Goal: Task Accomplishment & Management: Use online tool/utility

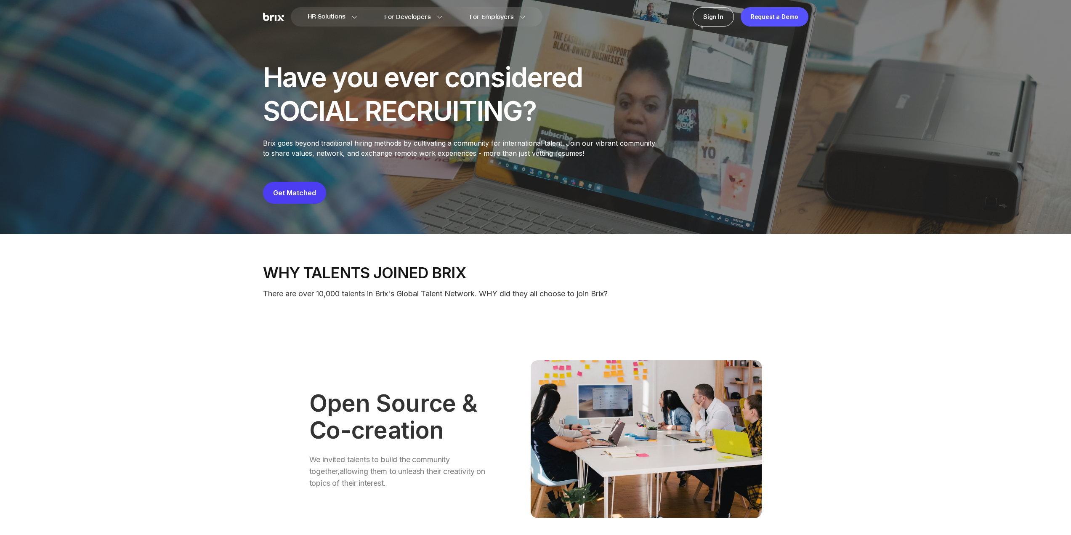
click at [317, 193] on button "Get Matched" at bounding box center [294, 193] width 63 height 22
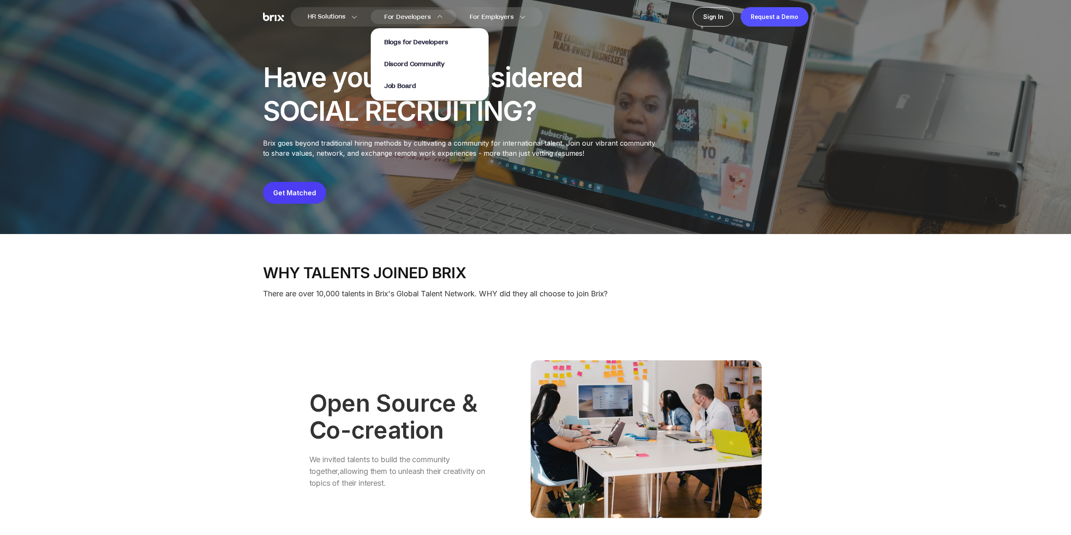
click at [407, 16] on span "For Developers" at bounding box center [407, 17] width 47 height 9
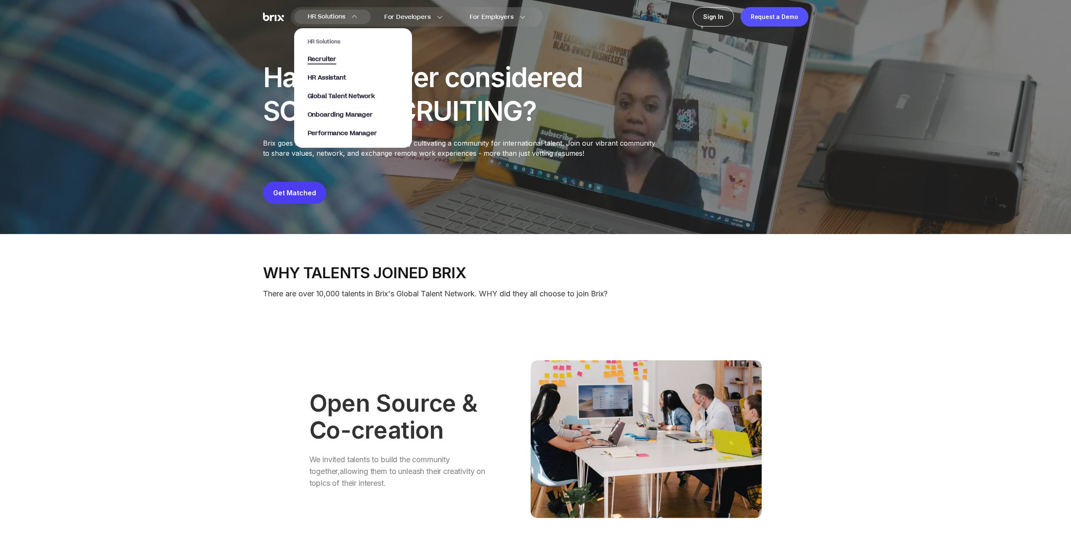
click at [331, 57] on span "Recruiter" at bounding box center [322, 60] width 29 height 10
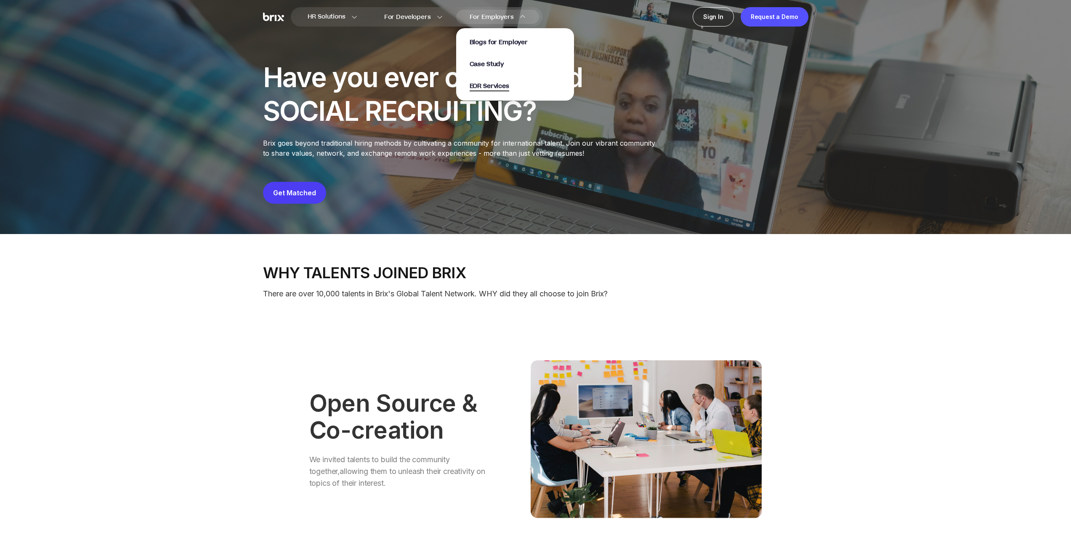
click at [491, 89] on span "EOR Services" at bounding box center [490, 87] width 40 height 10
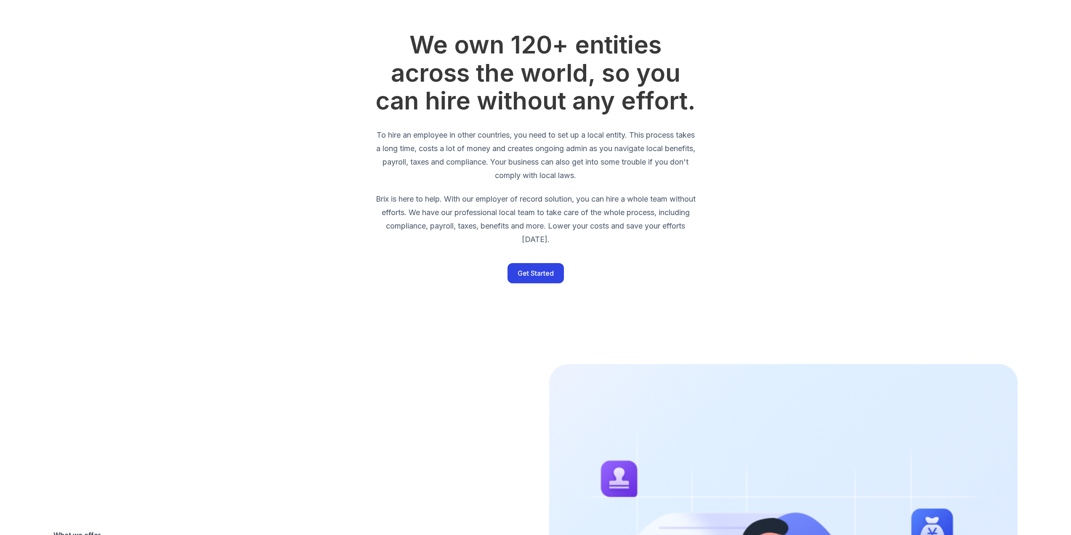
drag, startPoint x: 519, startPoint y: 327, endPoint x: 516, endPoint y: 311, distance: 16.3
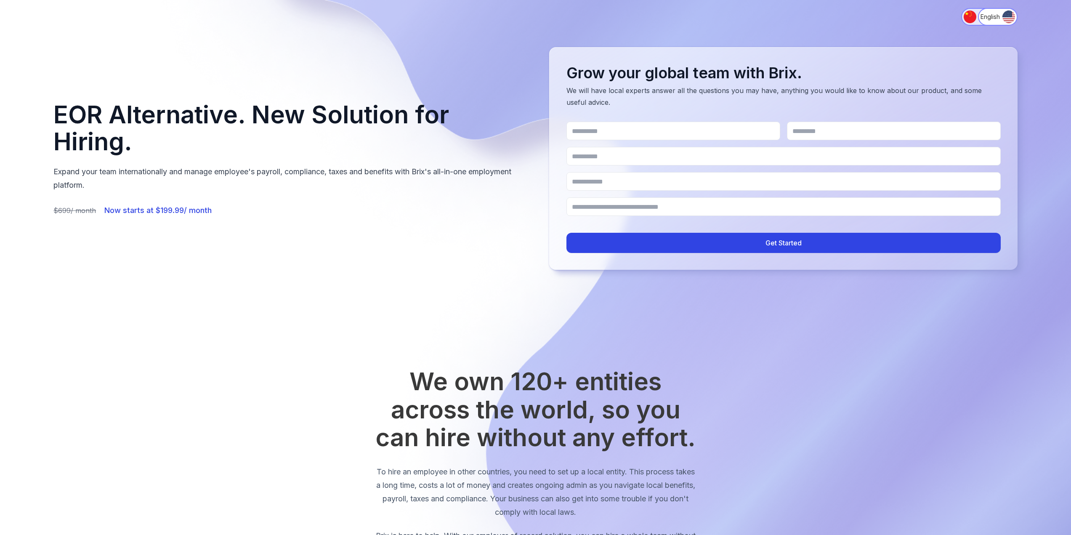
click at [971, 12] on img "Switch to 简体中文" at bounding box center [970, 17] width 13 height 13
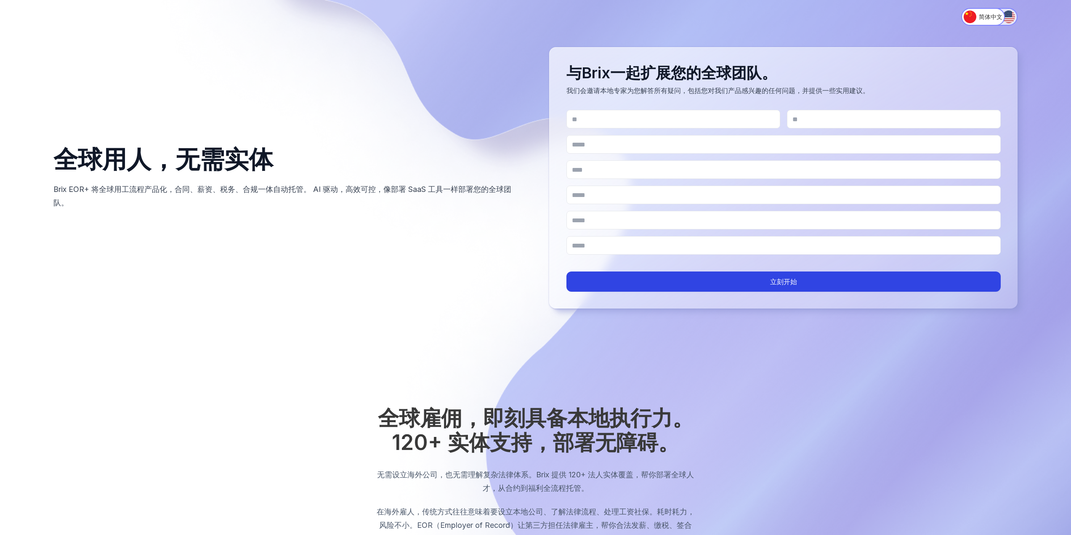
click at [1008, 17] on img "Switch to English" at bounding box center [1009, 17] width 13 height 13
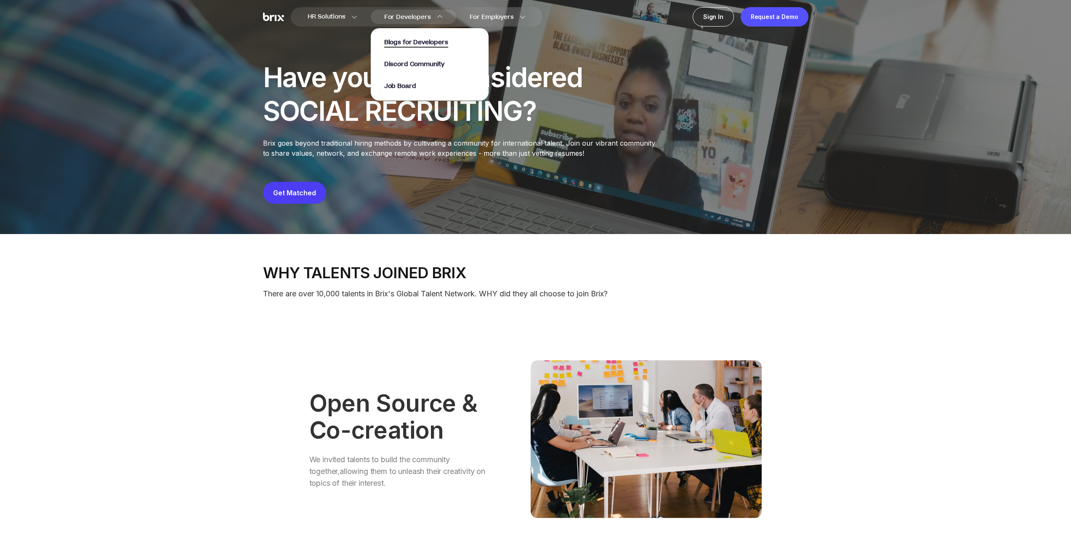
click at [407, 40] on span "Blogs for Developers" at bounding box center [416, 43] width 64 height 10
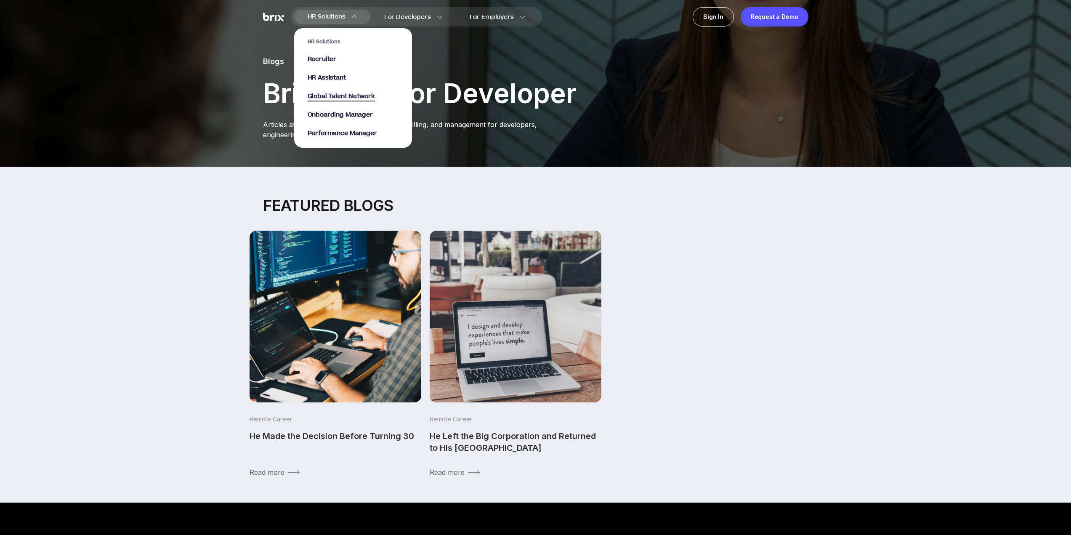
click at [354, 99] on span "Global Talent Network" at bounding box center [341, 97] width 67 height 10
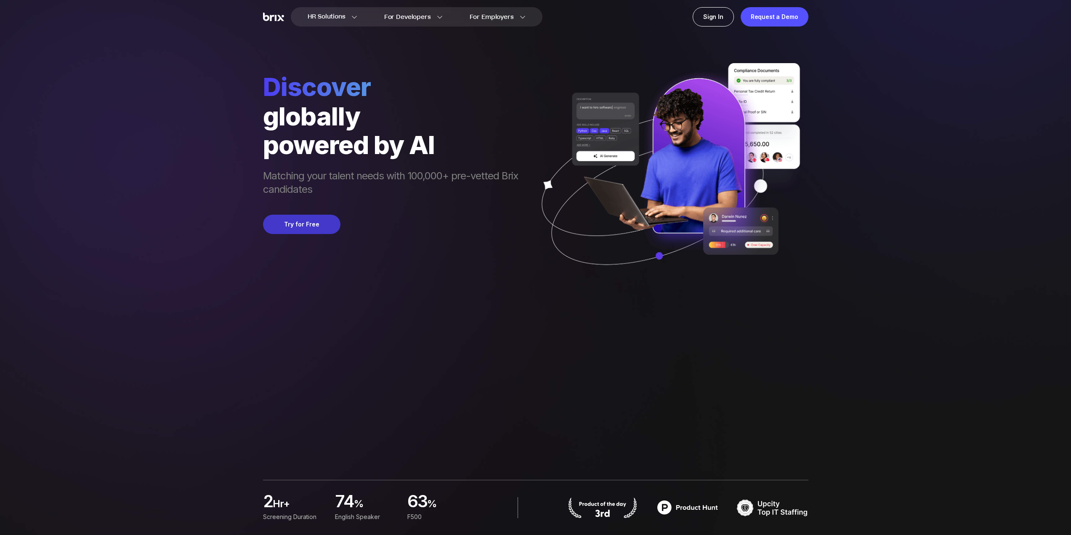
click at [277, 226] on button "Try for Free" at bounding box center [301, 224] width 77 height 19
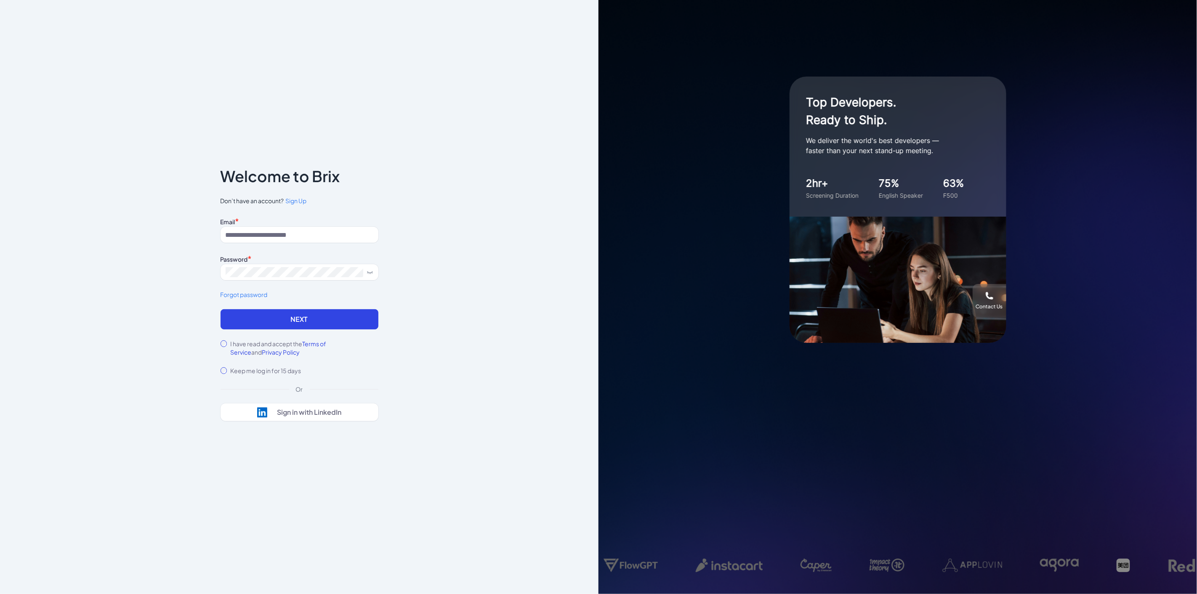
click at [257, 346] on label "I have read and accept the Terms of Service and Privacy Policy" at bounding box center [304, 348] width 148 height 17
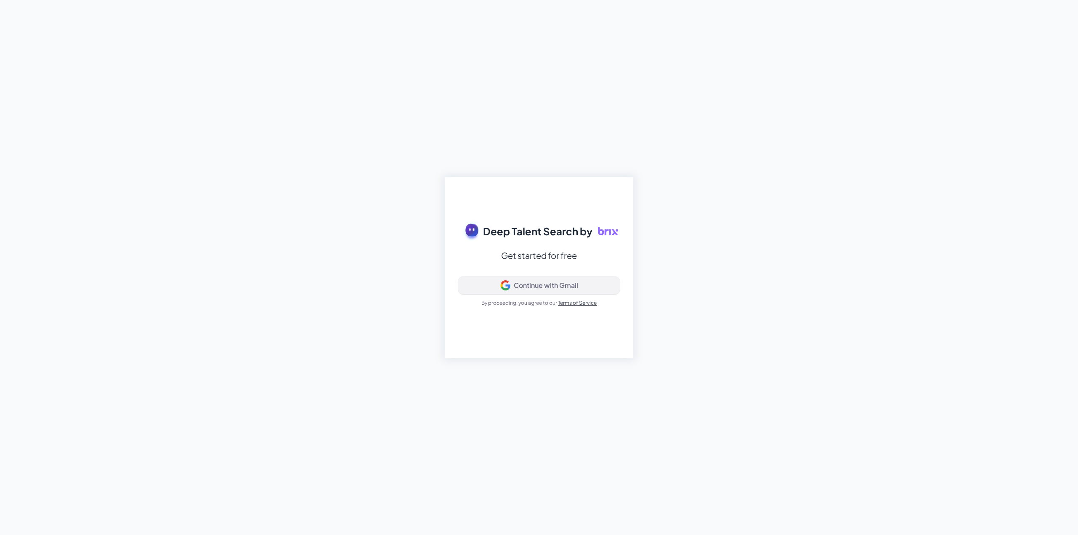
click at [595, 287] on div "Continue with Gmail" at bounding box center [538, 285] width 147 height 10
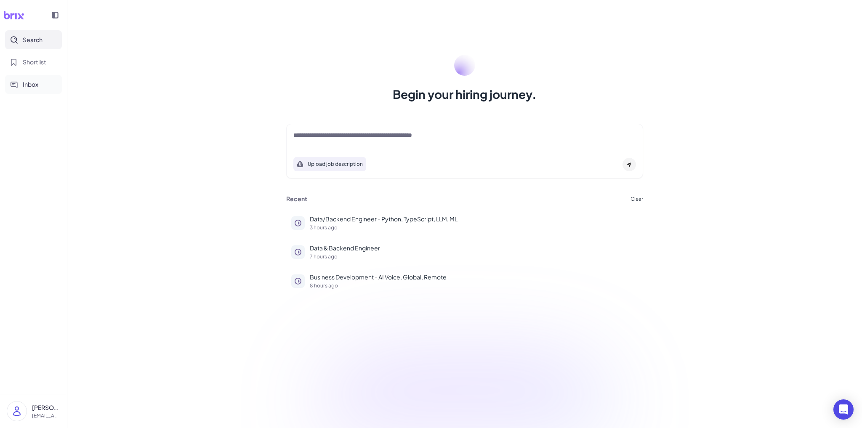
click at [44, 81] on button "Inbox" at bounding box center [33, 84] width 57 height 19
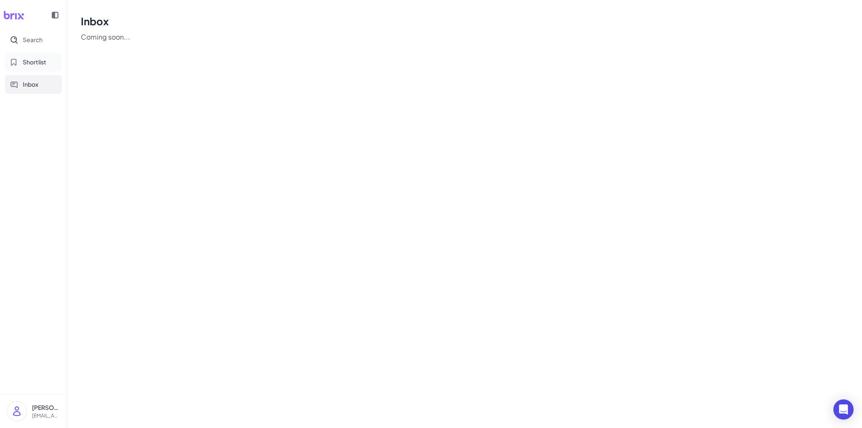
click at [40, 63] on span "Shortlist" at bounding box center [35, 62] width 24 height 9
click at [37, 43] on span "Search" at bounding box center [33, 39] width 20 height 9
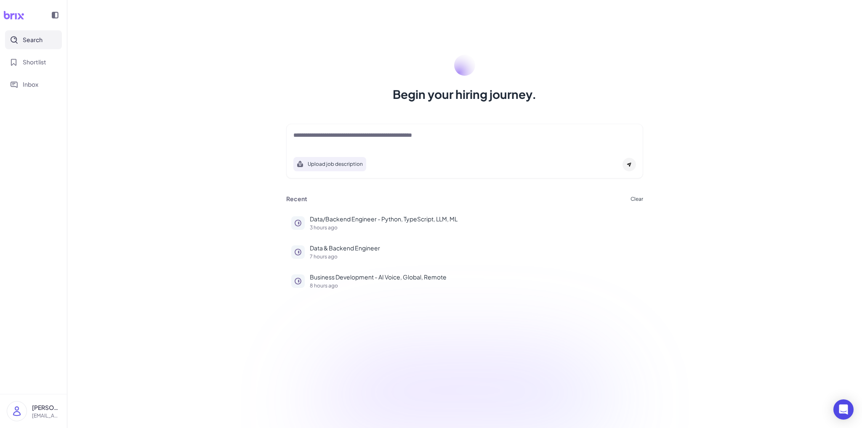
click at [10, 17] on icon at bounding box center [13, 15] width 21 height 8
click at [409, 123] on div "Upload job description Job Titles Location Years of Experience Technical Skills…" at bounding box center [464, 151] width 377 height 63
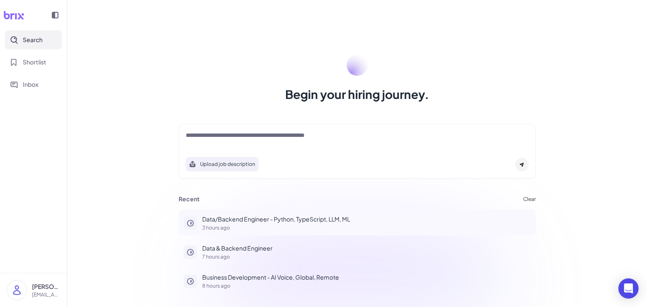
click at [226, 215] on p "Data/Backend Engineer - Python, TypeScript, LLM, ML" at bounding box center [366, 219] width 328 height 9
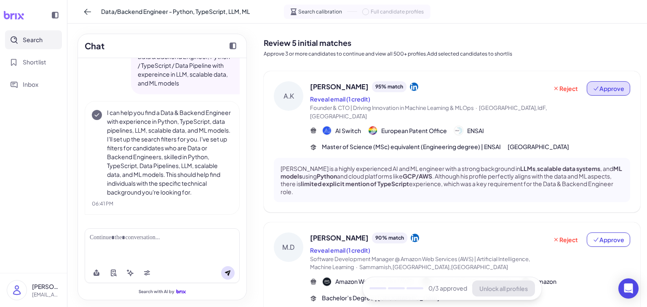
click at [607, 88] on span "Approve" at bounding box center [608, 88] width 32 height 8
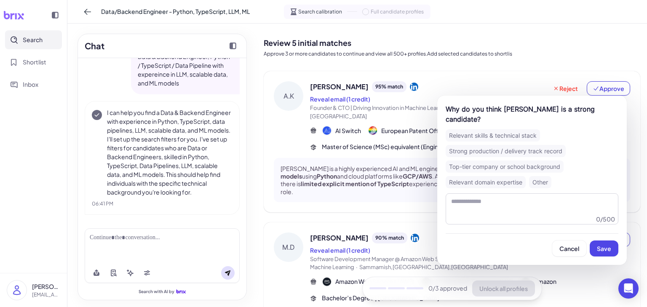
drag, startPoint x: 603, startPoint y: 252, endPoint x: 596, endPoint y: 242, distance: 12.5
click at [603, 252] on button "Save" at bounding box center [603, 248] width 29 height 16
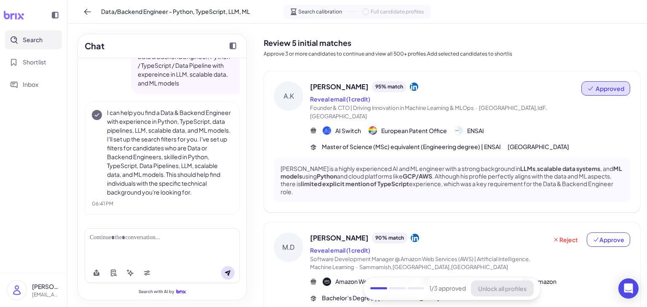
click at [455, 146] on div "A.K Abdelkader Kouhli 95 % match Reveal email (1 credit) Founder & CTO | Drivin…" at bounding box center [451, 141] width 376 height 141
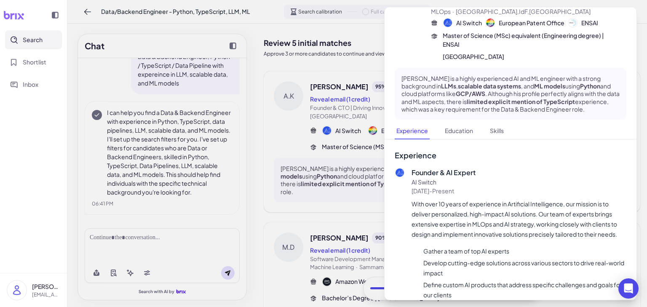
scroll to position [67, 0]
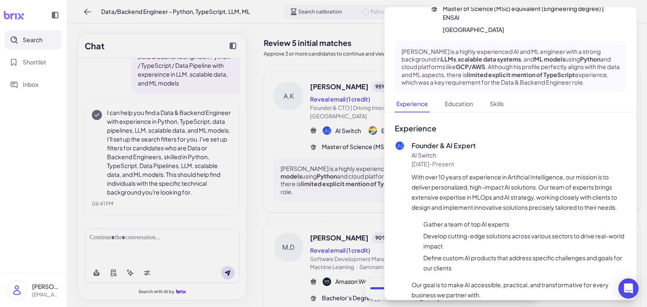
click at [335, 180] on div at bounding box center [323, 153] width 647 height 307
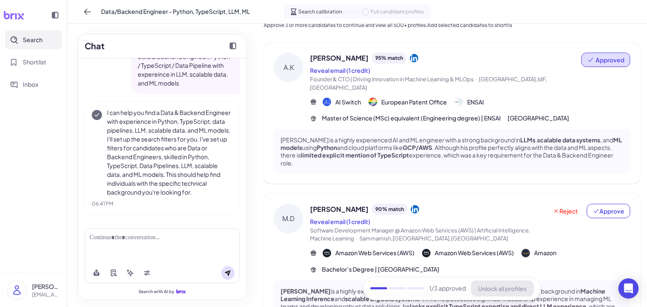
scroll to position [34, 0]
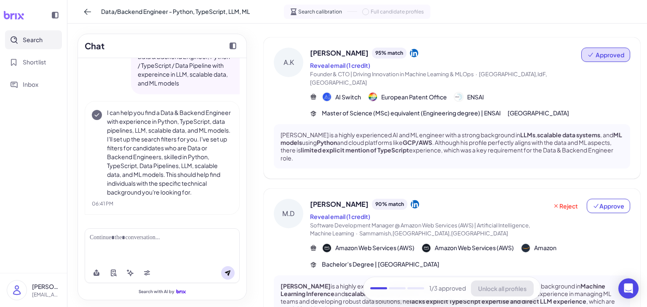
click at [430, 160] on div "Abdelkader is a highly experienced AI and ML engineer with a strong background …" at bounding box center [452, 146] width 356 height 44
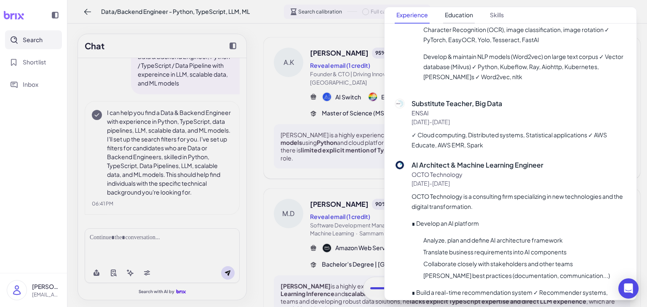
scroll to position [640, 0]
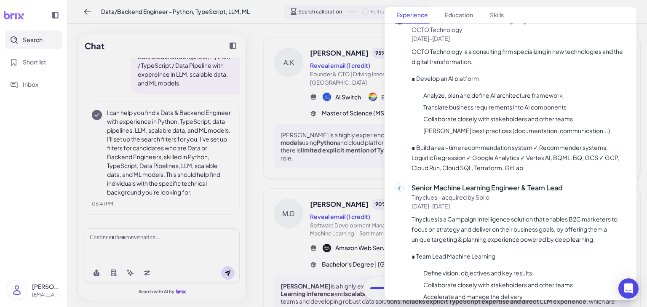
click at [291, 181] on div at bounding box center [323, 153] width 647 height 307
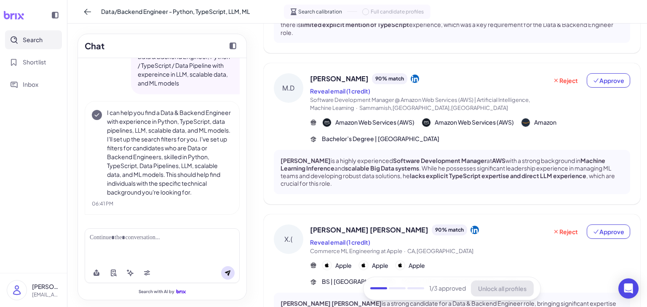
scroll to position [168, 0]
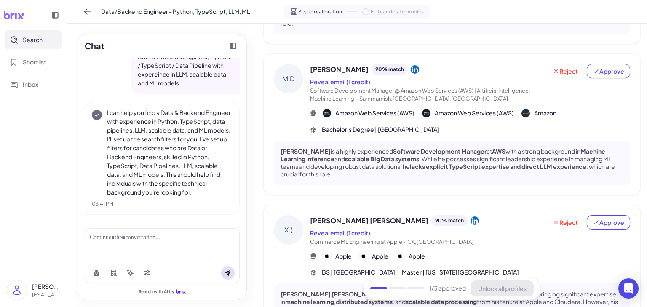
click at [446, 162] on strong "lacks explicit TypeScript expertise and direct LLM experience" at bounding box center [498, 166] width 176 height 8
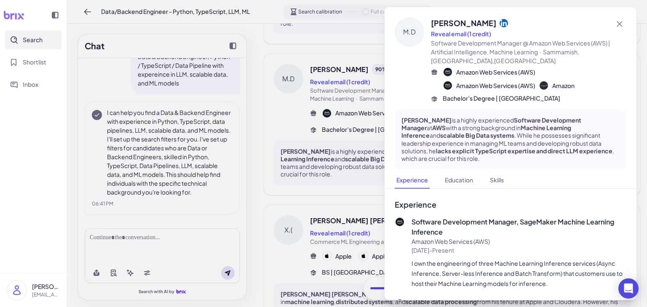
click at [314, 204] on div at bounding box center [323, 153] width 647 height 307
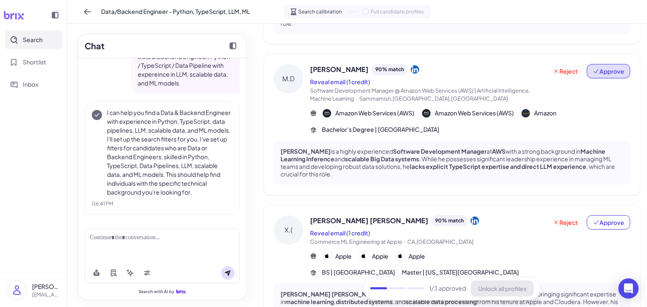
click at [596, 67] on span "Approve" at bounding box center [608, 71] width 32 height 8
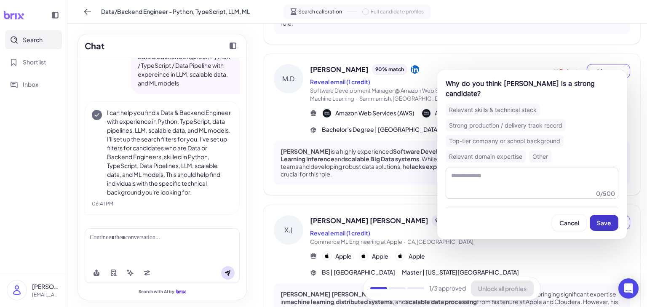
click at [603, 227] on button "Save" at bounding box center [603, 223] width 29 height 16
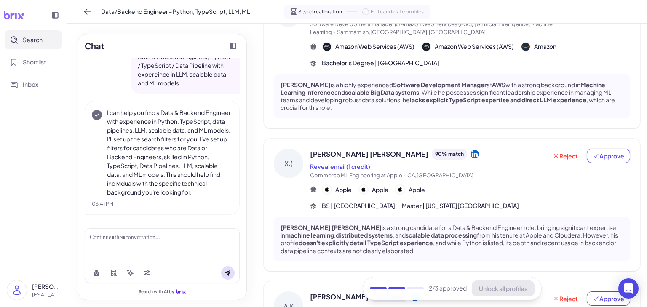
scroll to position [236, 0]
click at [462, 184] on div "Apple Apple Apple" at bounding box center [470, 189] width 320 height 10
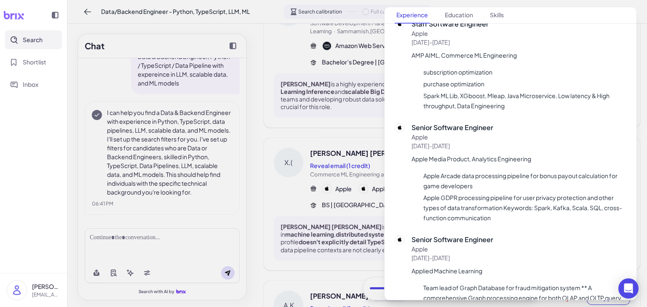
scroll to position [269, 0]
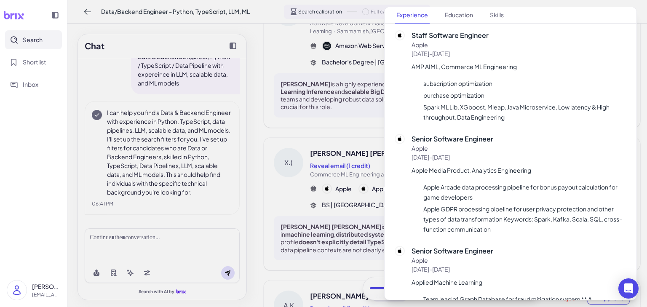
click at [305, 154] on div at bounding box center [323, 153] width 647 height 307
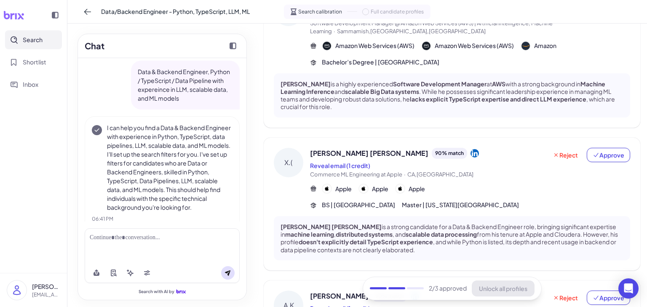
scroll to position [0, 0]
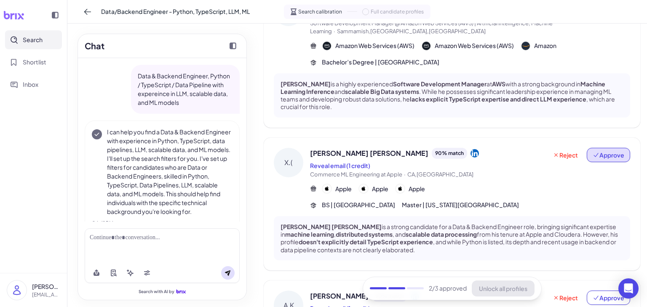
click at [605, 151] on span "Approve" at bounding box center [608, 155] width 32 height 8
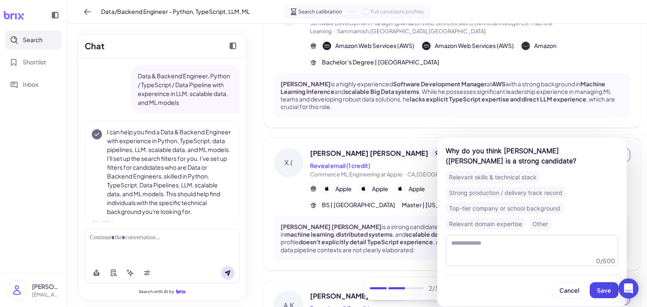
click at [598, 290] on span "Save" at bounding box center [603, 290] width 14 height 8
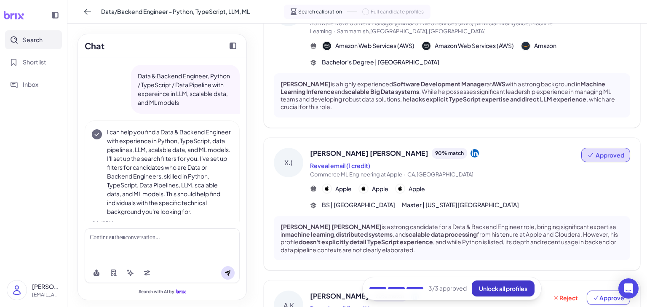
click at [480, 287] on span "Unlock all profiles" at bounding box center [503, 289] width 48 height 8
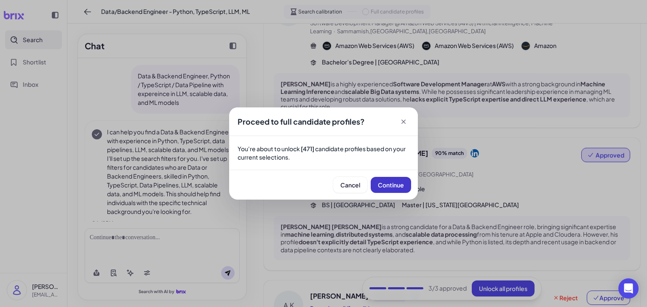
click at [397, 181] on span "Continue" at bounding box center [391, 185] width 26 height 8
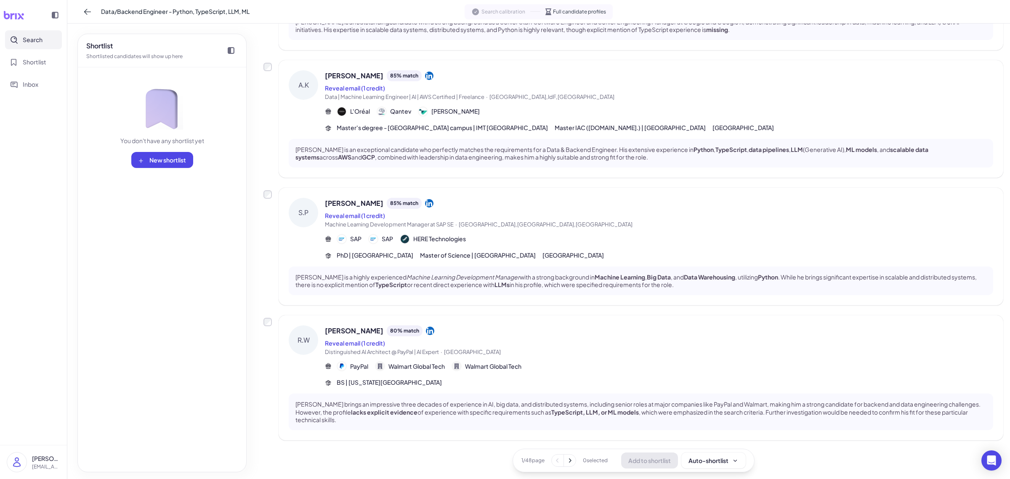
scroll to position [923, 0]
click at [569, 460] on icon at bounding box center [570, 460] width 8 height 8
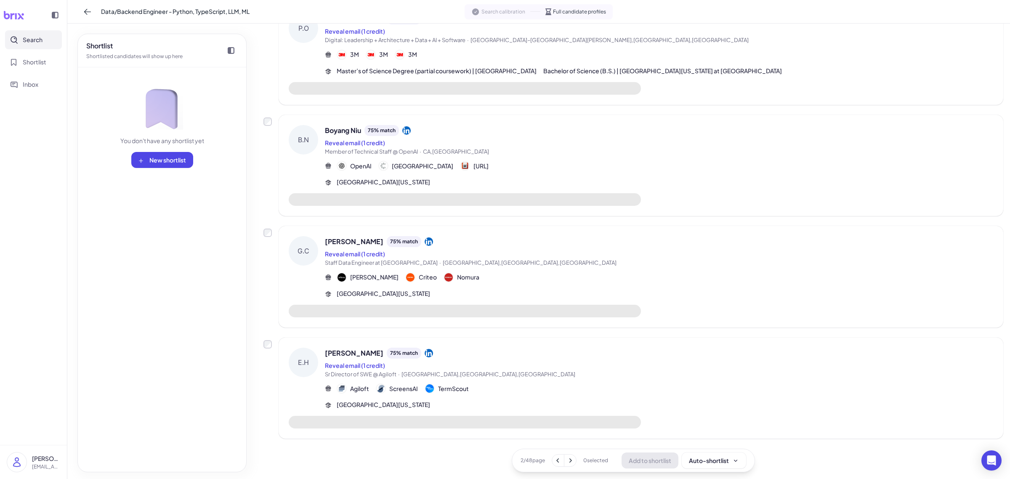
scroll to position [754, 0]
click at [567, 465] on button at bounding box center [570, 461] width 12 height 12
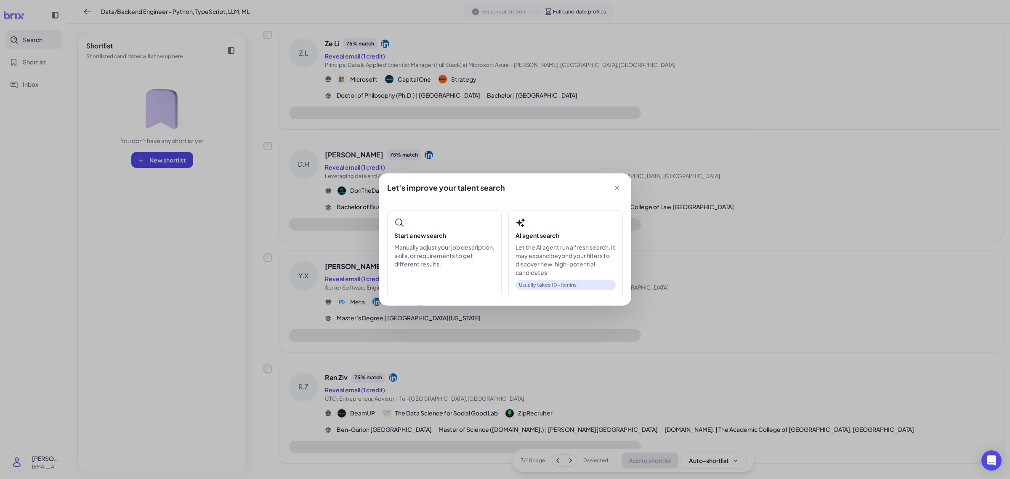
click at [610, 361] on div "Let's improve your talent search Start a new search Manually adjust your job de…" at bounding box center [505, 239] width 1010 height 479
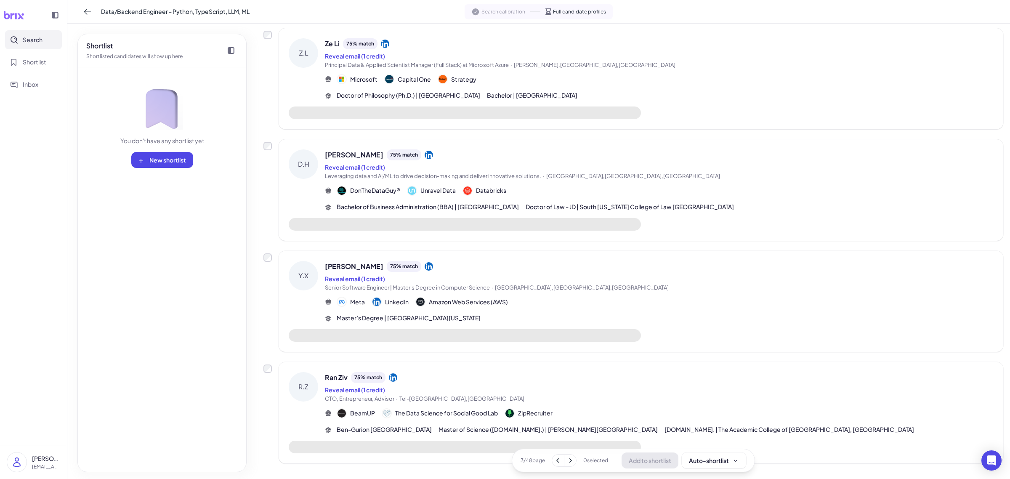
click at [603, 408] on div "BeamUP The Data Science for Social Good Lab ZipRecruiter" at bounding box center [659, 413] width 668 height 10
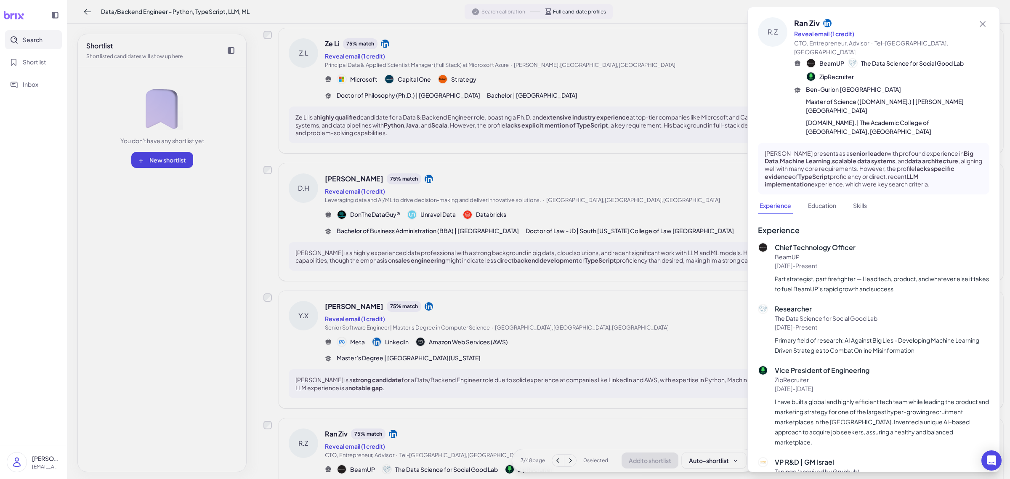
click at [607, 379] on div at bounding box center [505, 239] width 1010 height 479
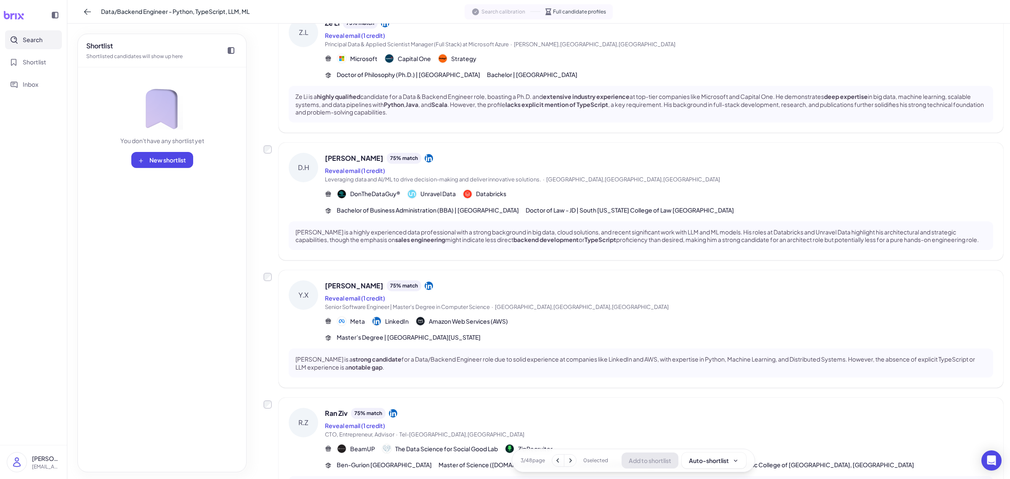
scroll to position [923, 0]
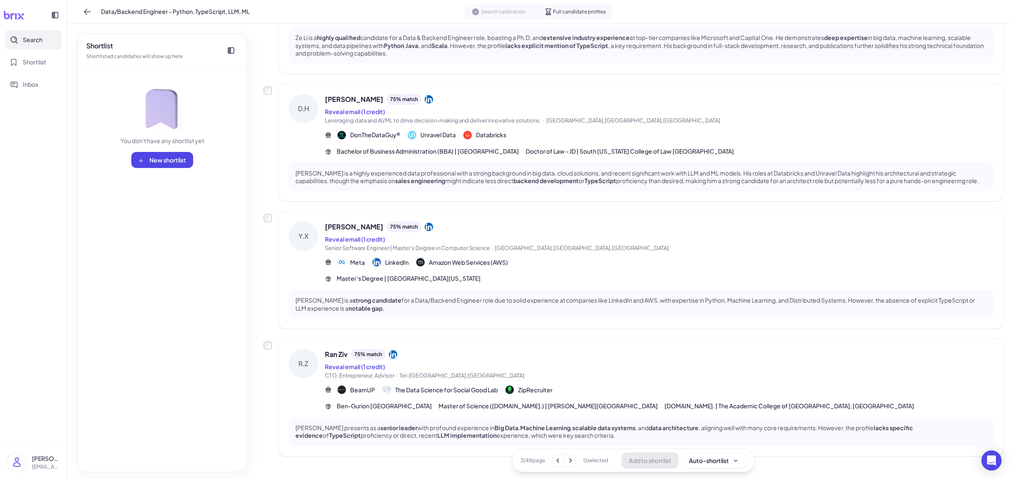
click at [621, 372] on span "CTO, Entrepreneur, Advisor · Tel-Aviv District,Israel" at bounding box center [659, 376] width 668 height 8
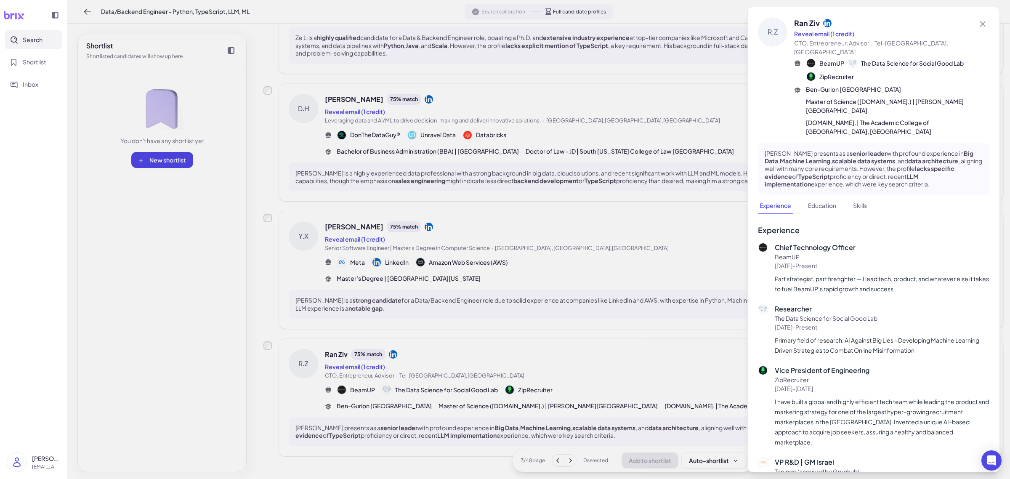
click at [575, 468] on div at bounding box center [505, 239] width 1010 height 479
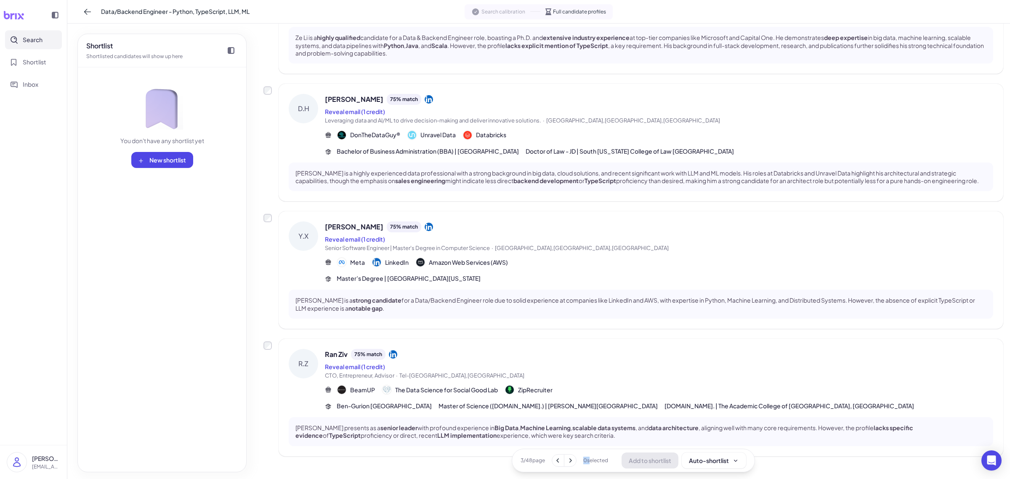
click at [575, 468] on div "3 / 48 page 0 selected Add to shortlist Auto-shortlist" at bounding box center [633, 461] width 243 height 24
click at [568, 464] on icon at bounding box center [570, 460] width 8 height 8
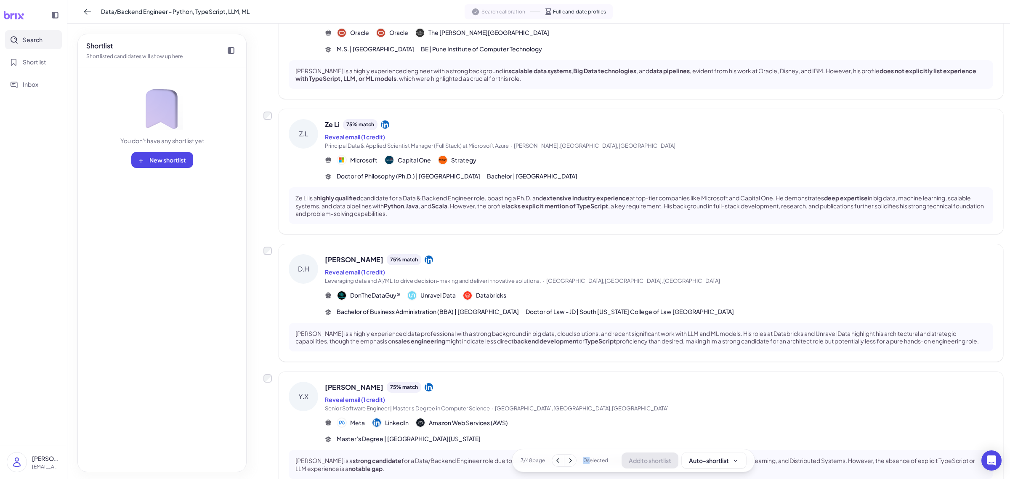
click at [568, 464] on icon at bounding box center [570, 460] width 8 height 8
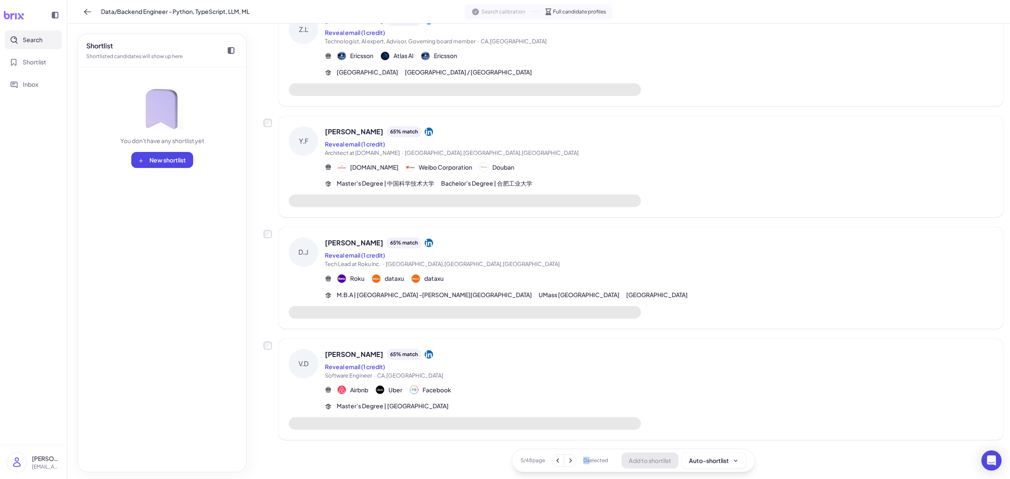
click at [568, 464] on icon at bounding box center [570, 460] width 8 height 8
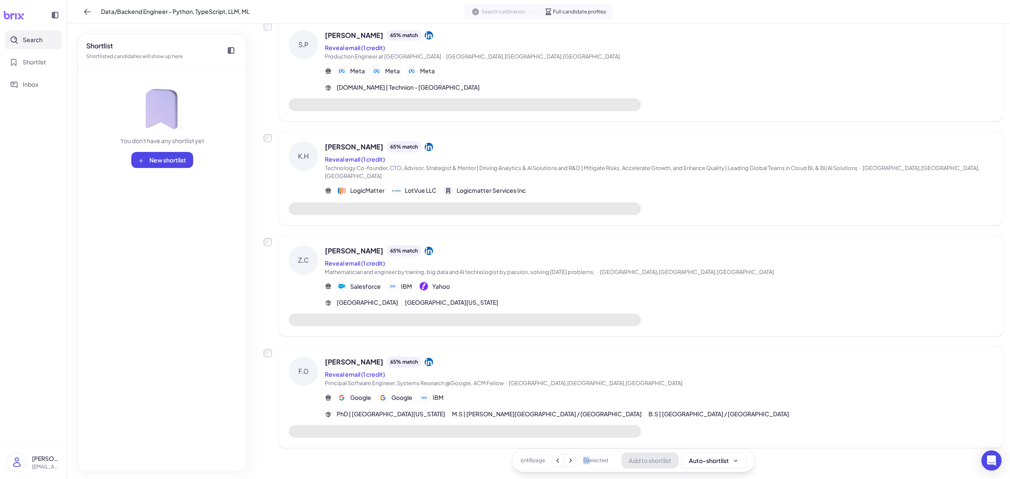
click at [568, 464] on icon at bounding box center [570, 460] width 8 height 8
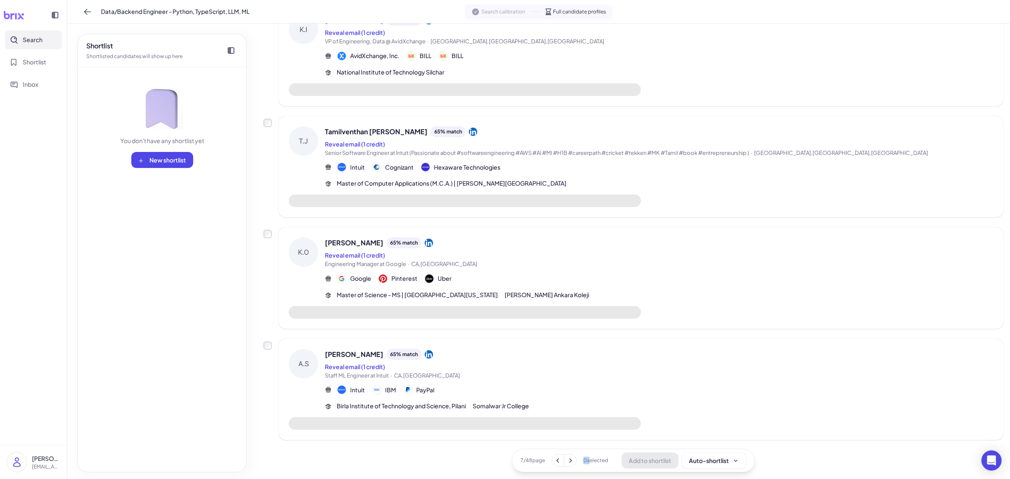
click at [568, 464] on icon at bounding box center [570, 460] width 8 height 8
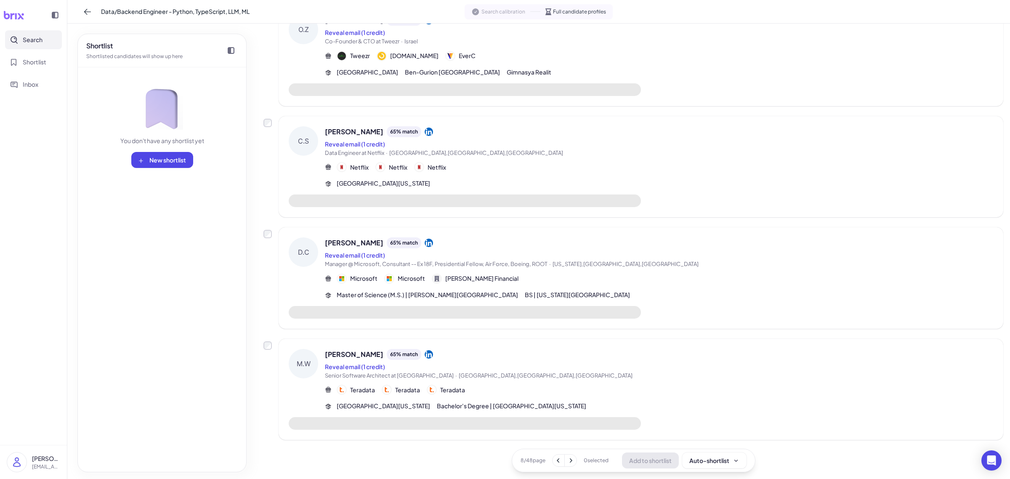
click at [586, 362] on div "Reveal email (1 credit)" at bounding box center [659, 367] width 668 height 10
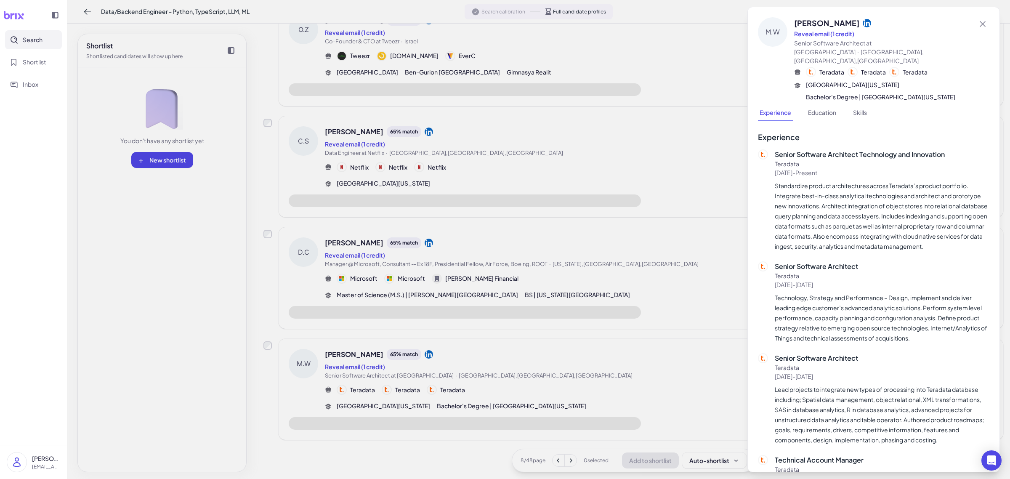
click at [597, 379] on div at bounding box center [505, 239] width 1010 height 479
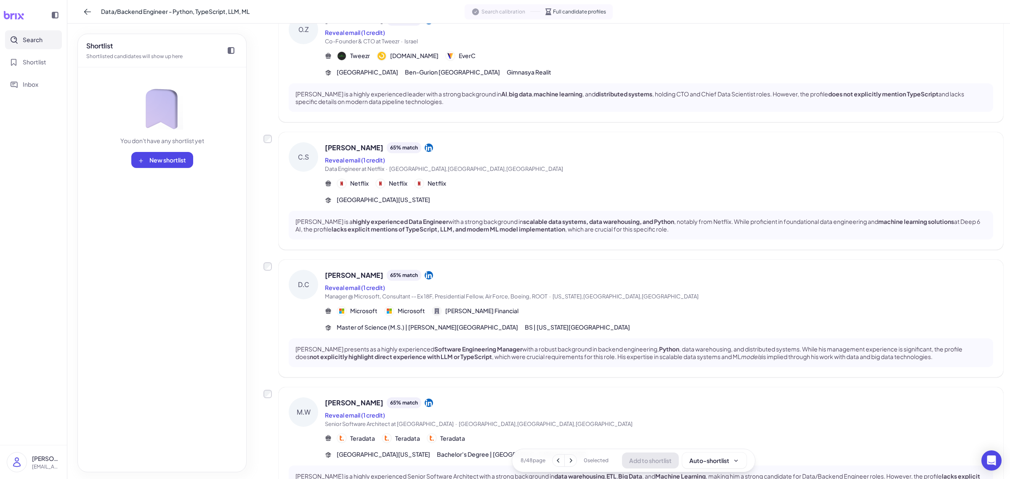
click at [567, 463] on icon at bounding box center [571, 460] width 8 height 8
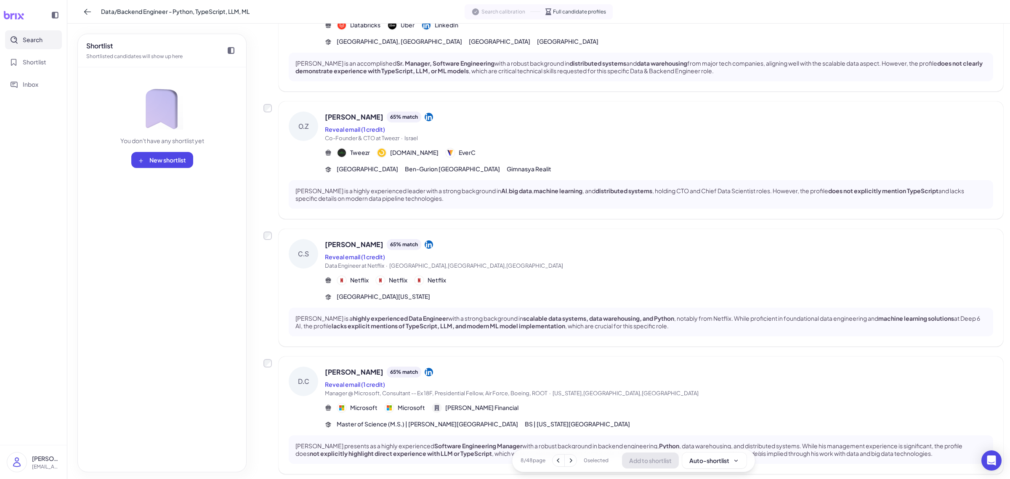
click at [567, 463] on icon at bounding box center [571, 460] width 8 height 8
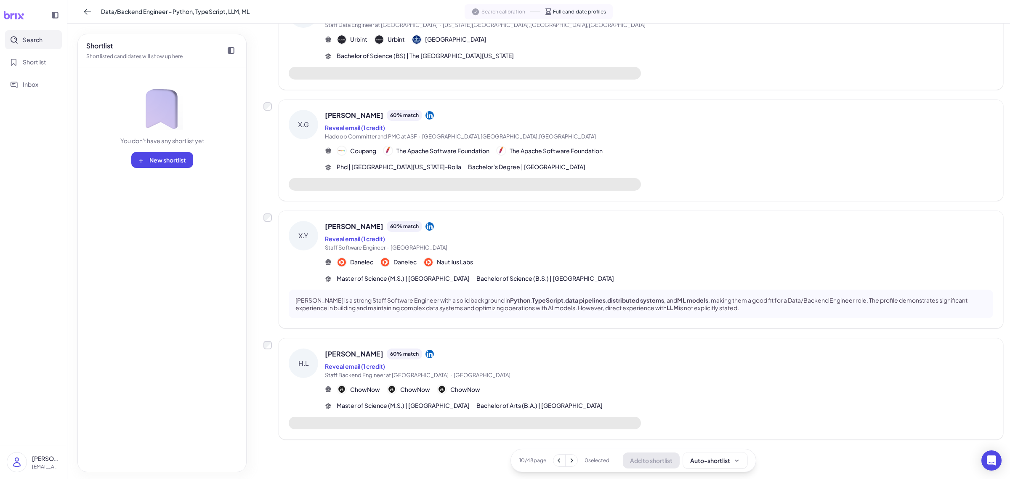
click at [567, 463] on icon at bounding box center [571, 460] width 8 height 8
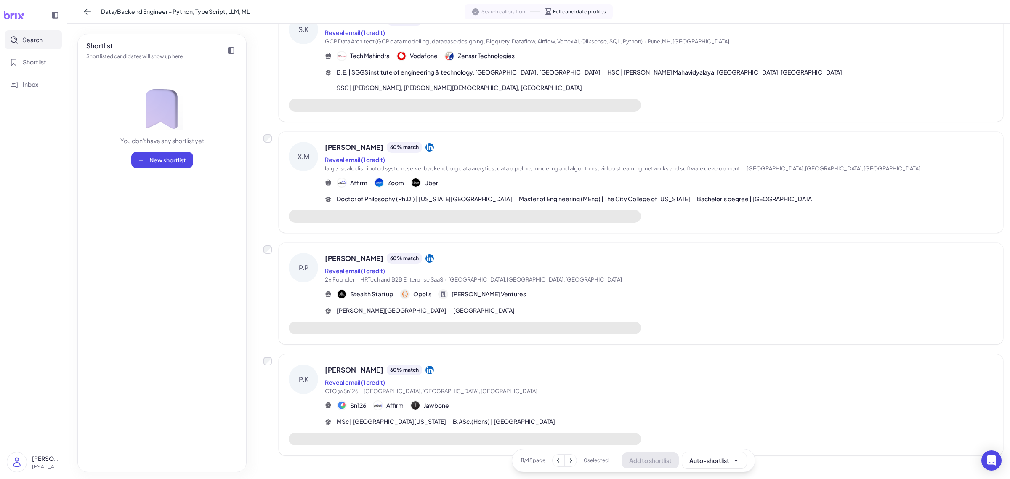
click at [567, 463] on icon at bounding box center [571, 460] width 8 height 8
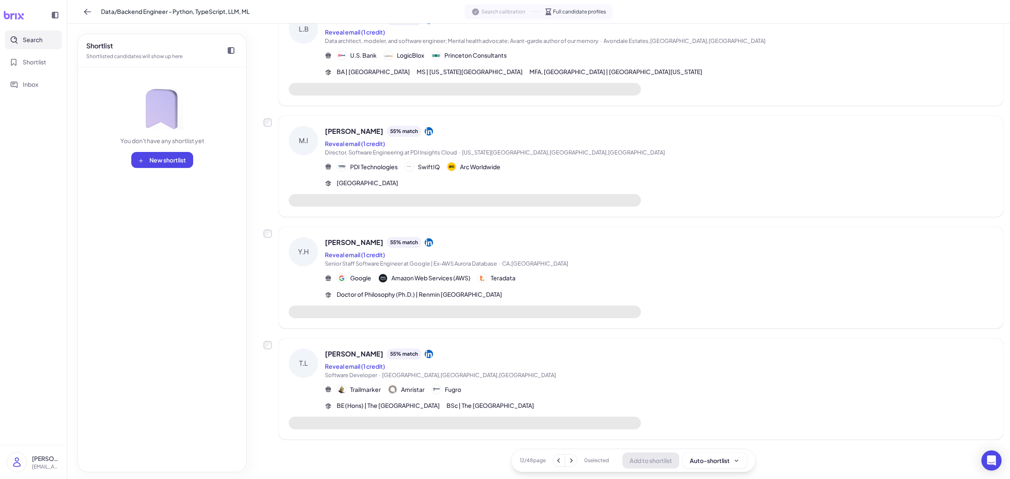
click at [614, 363] on div "Reveal email (1 credit)" at bounding box center [659, 366] width 668 height 10
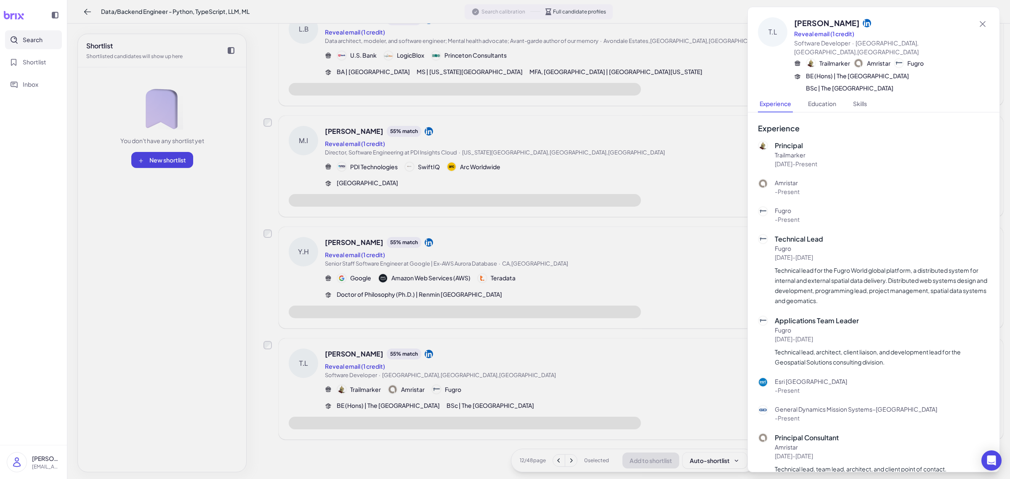
click at [614, 363] on div at bounding box center [505, 239] width 1010 height 479
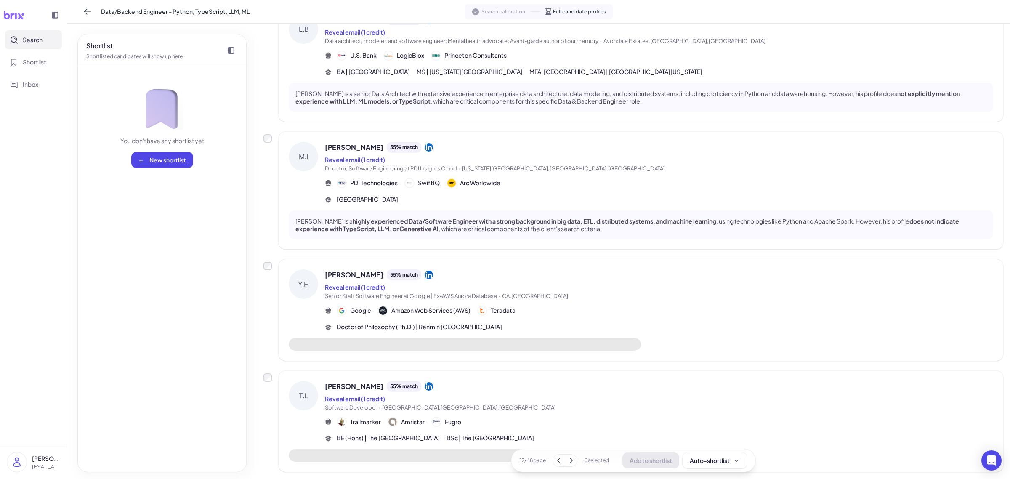
click at [610, 293] on div "Yingjie He 55 % match Reveal email (1 credit) Senior Staff Software Engineer at…" at bounding box center [659, 300] width 668 height 62
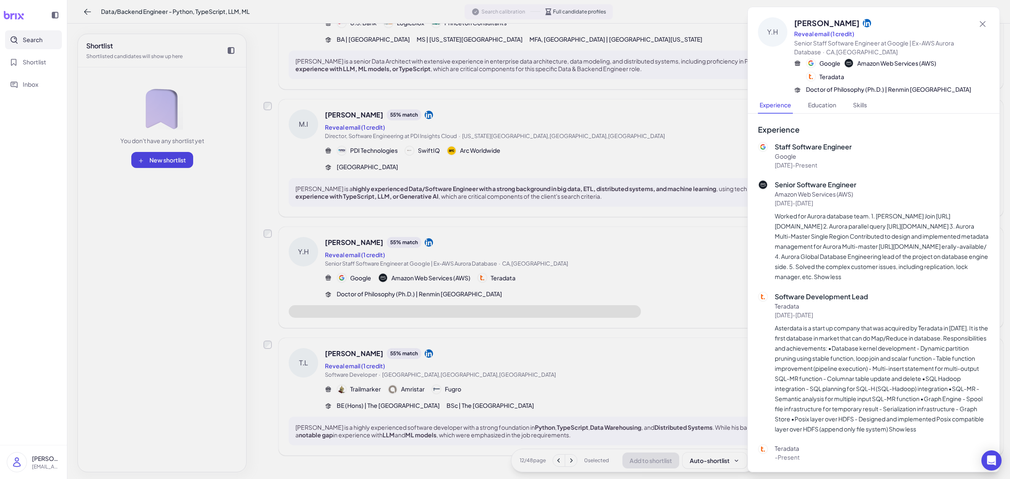
scroll to position [836, 0]
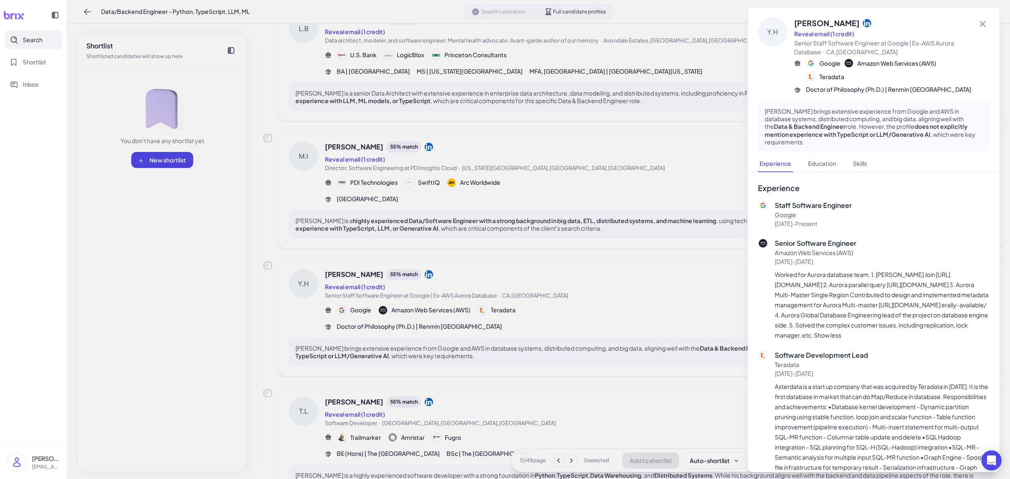
click at [603, 301] on div at bounding box center [505, 239] width 1010 height 479
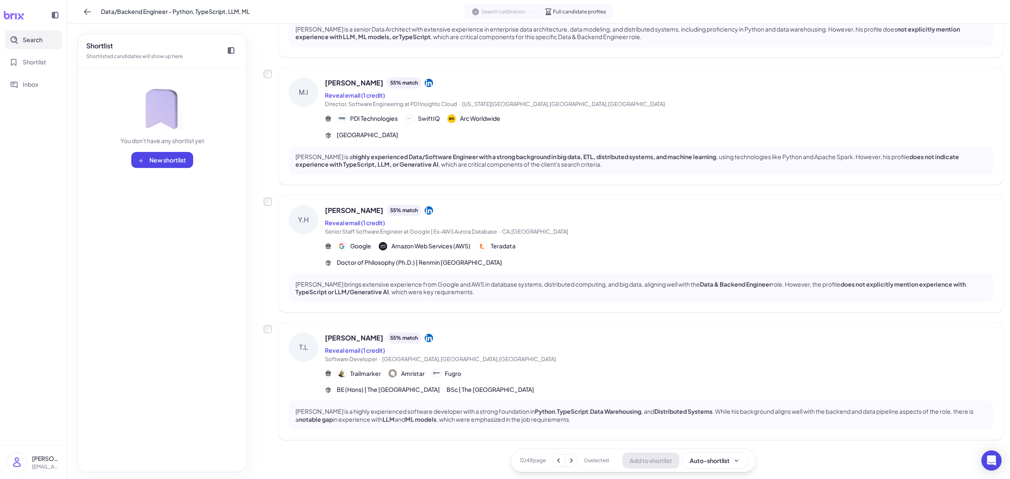
scroll to position [847, 0]
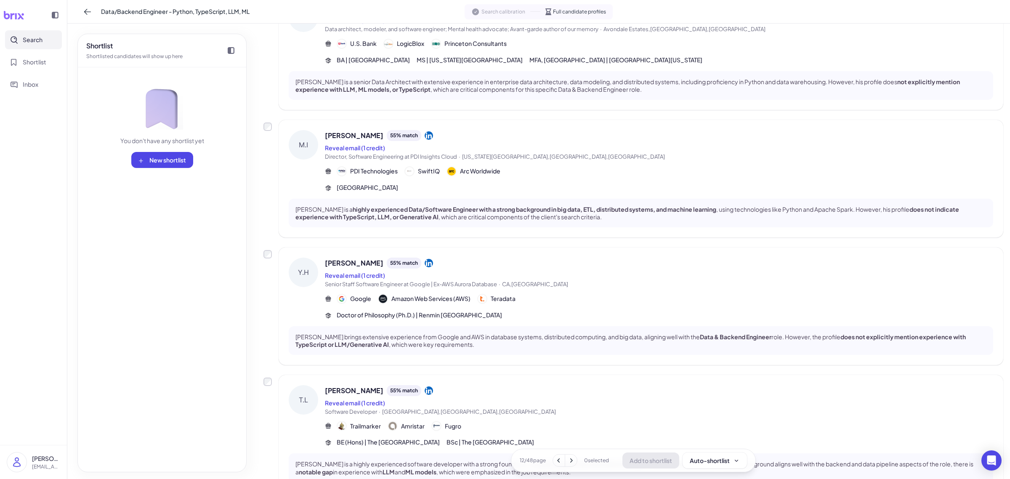
click at [604, 323] on div "Y.H Yingjie He 55 % match Reveal email (1 credit) Senior Staff Software Enginee…" at bounding box center [641, 305] width 725 height 117
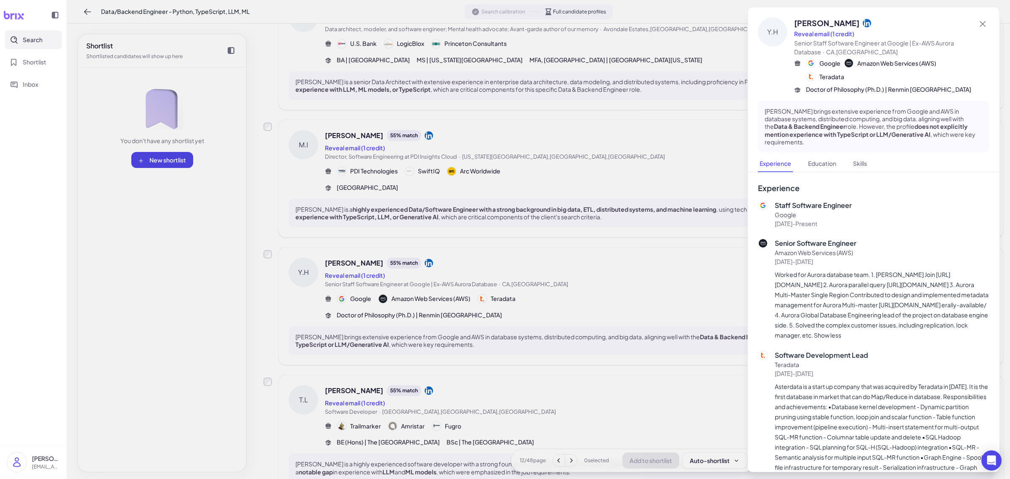
click at [602, 333] on div at bounding box center [505, 239] width 1010 height 479
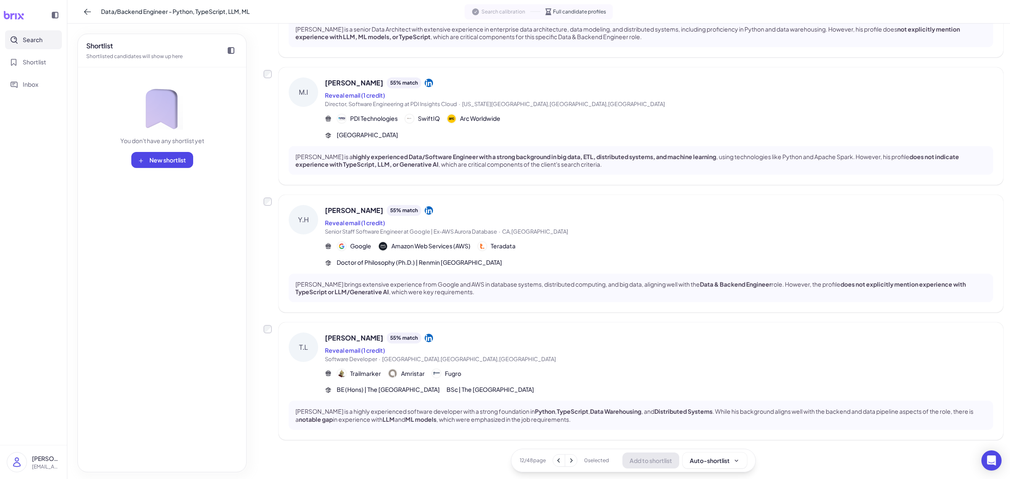
click at [570, 466] on button at bounding box center [571, 461] width 12 height 12
click at [570, 466] on div "12 / 48 page" at bounding box center [549, 460] width 58 height 13
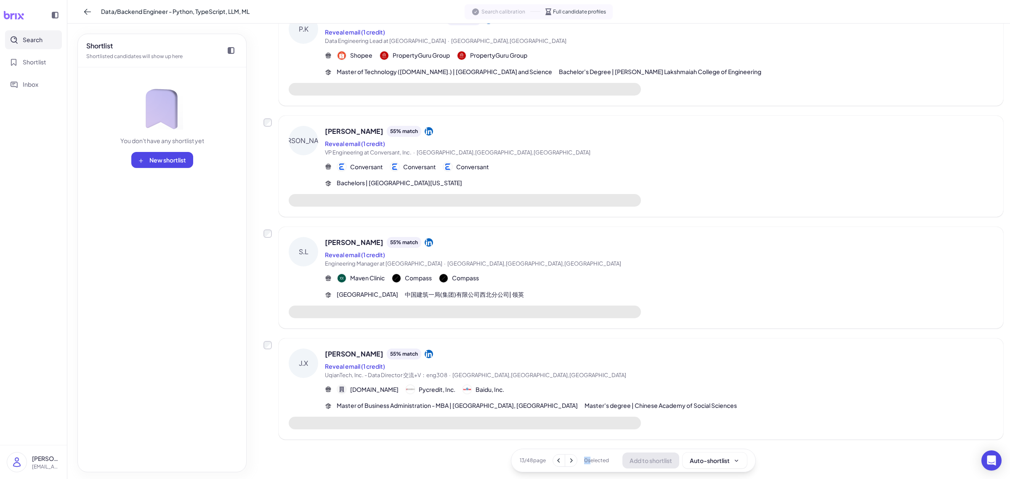
click at [570, 466] on button at bounding box center [571, 461] width 12 height 12
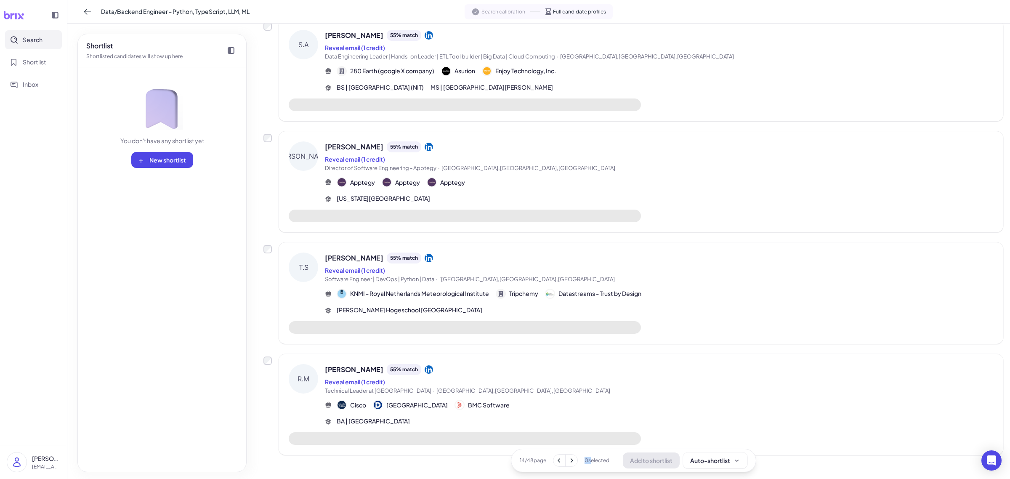
click at [570, 466] on button at bounding box center [572, 461] width 12 height 12
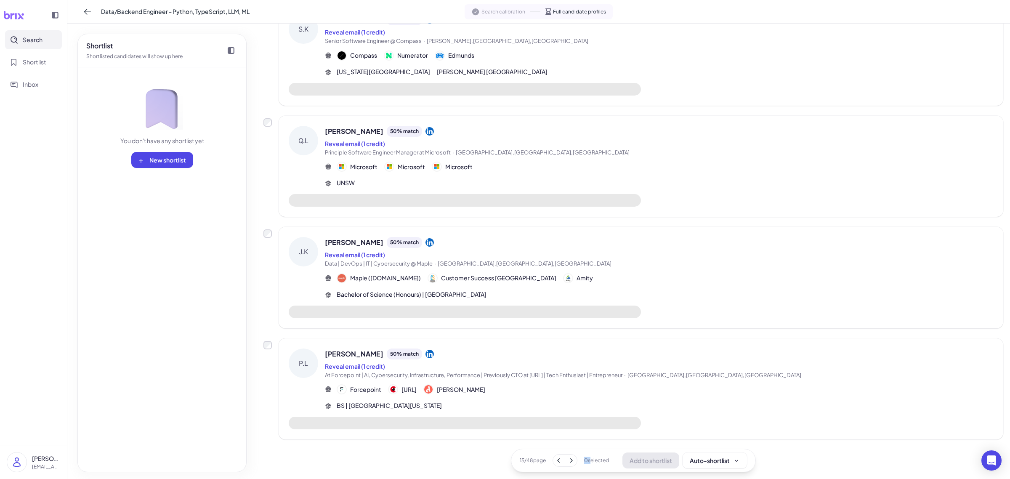
click at [570, 466] on button at bounding box center [571, 461] width 12 height 12
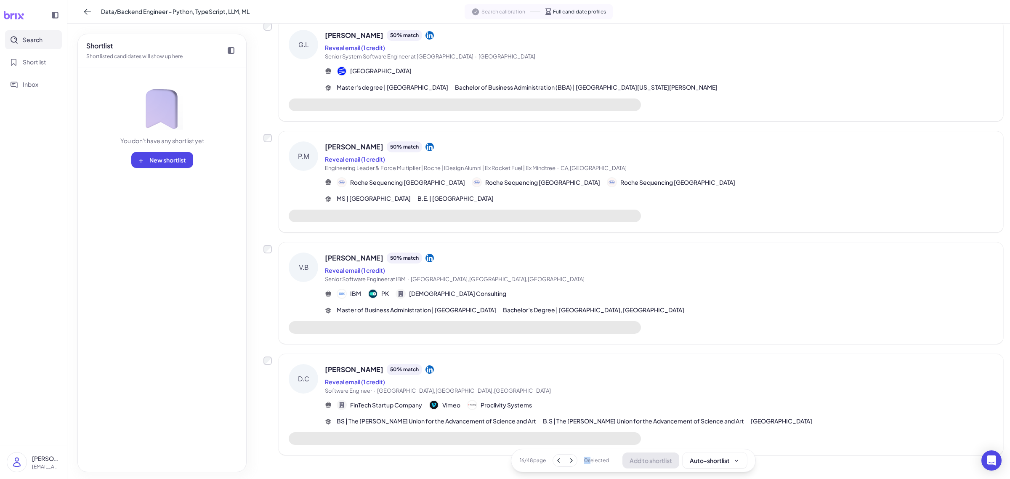
click at [570, 466] on button at bounding box center [571, 461] width 12 height 12
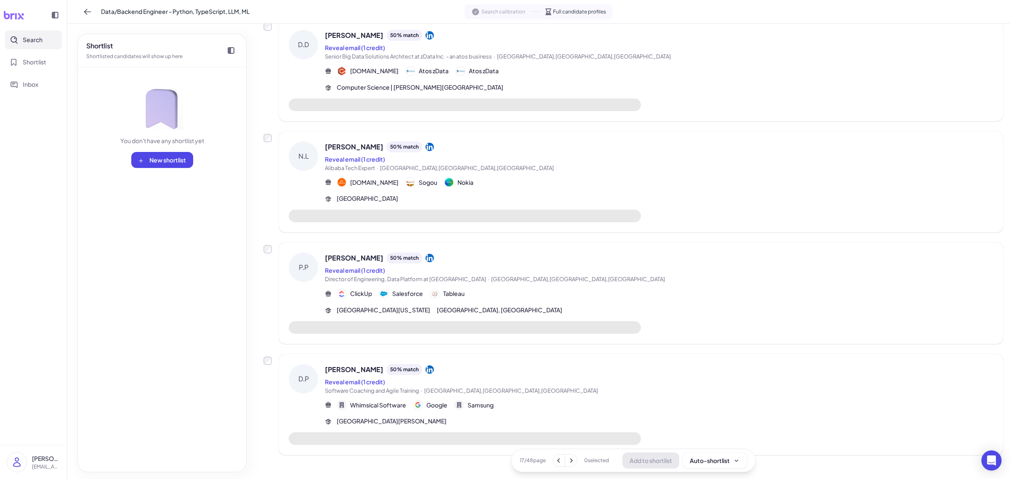
click at [587, 411] on div "David Paigen 50 % match Reveal email (1 credit) Software Coaching and Agile Tra…" at bounding box center [659, 395] width 668 height 62
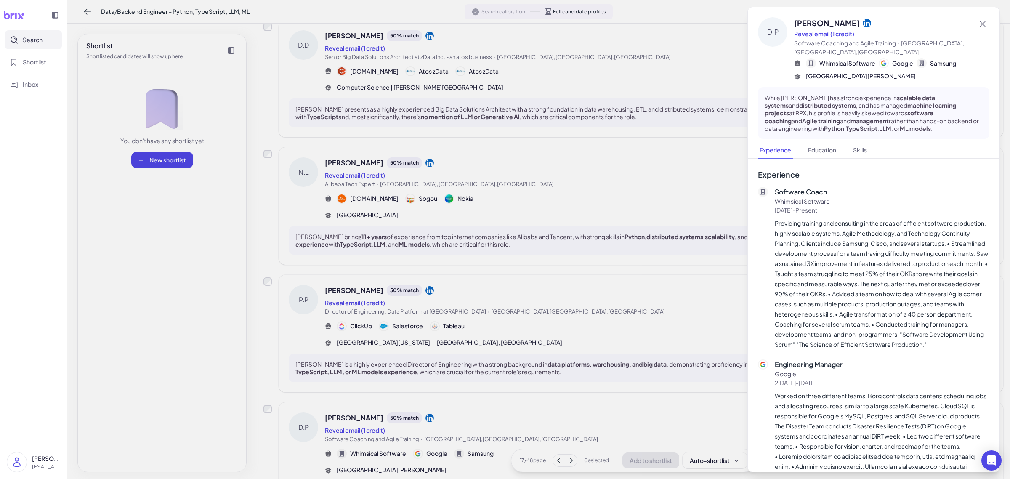
scroll to position [843, 0]
click at [600, 402] on div at bounding box center [505, 239] width 1010 height 479
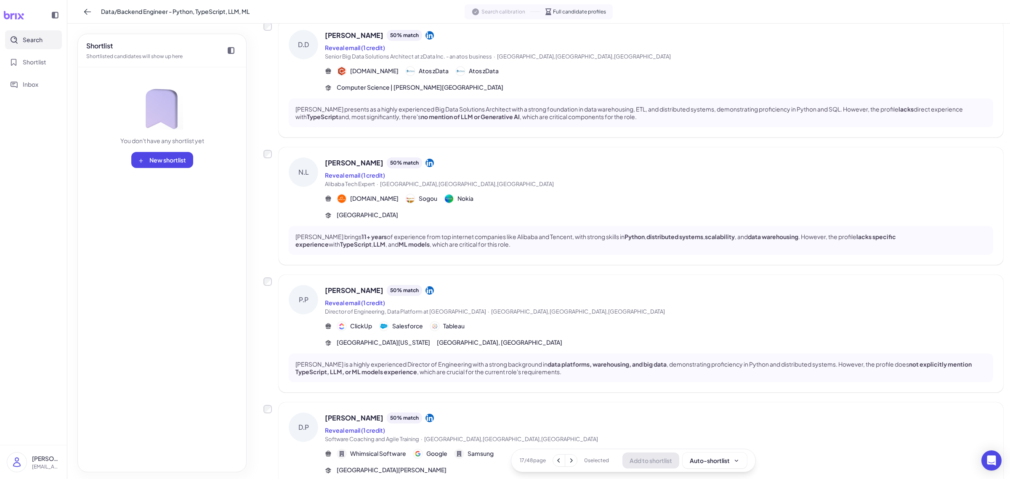
click at [577, 308] on span "Director of Engineering, Data Platform at Clickup · Sunnyvale,CA,United States" at bounding box center [659, 312] width 668 height 8
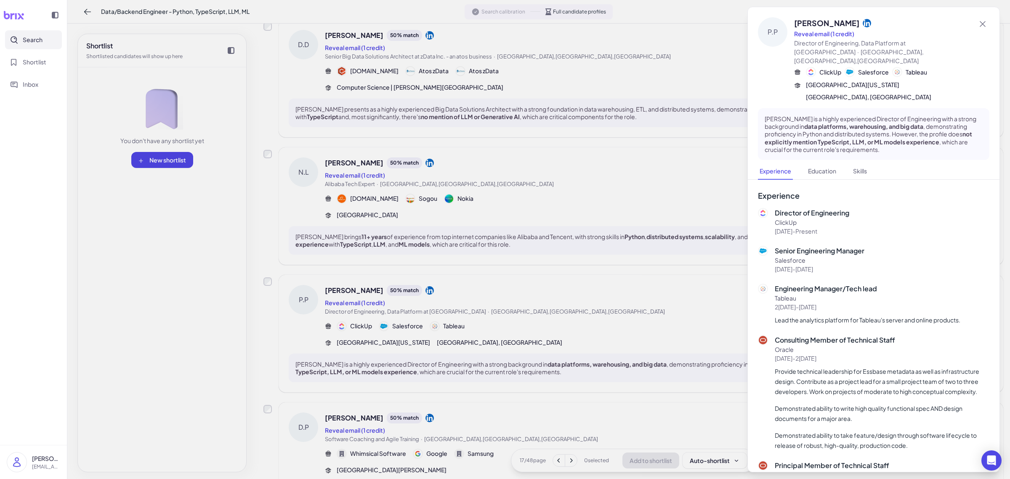
click at [577, 308] on div at bounding box center [505, 239] width 1010 height 479
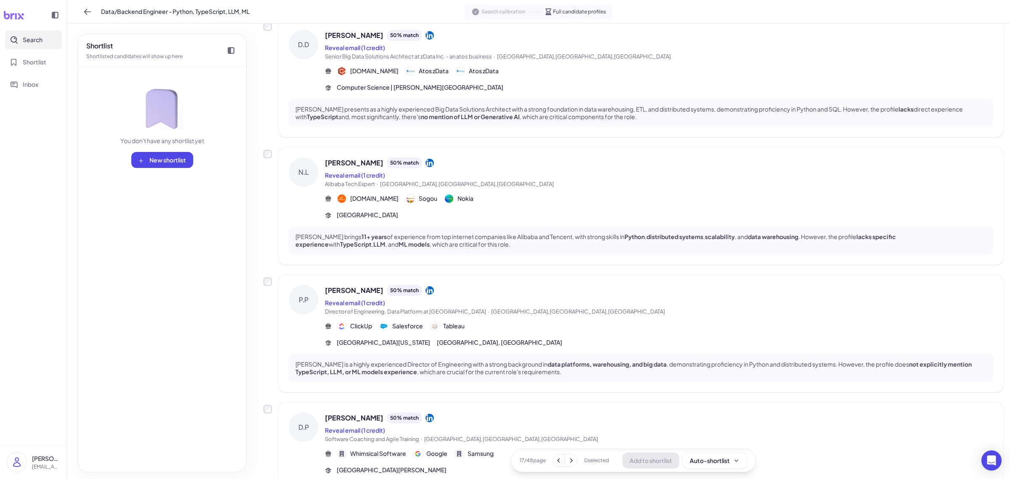
click at [571, 196] on div "Alibaba.com Sogou Nokia" at bounding box center [659, 199] width 668 height 10
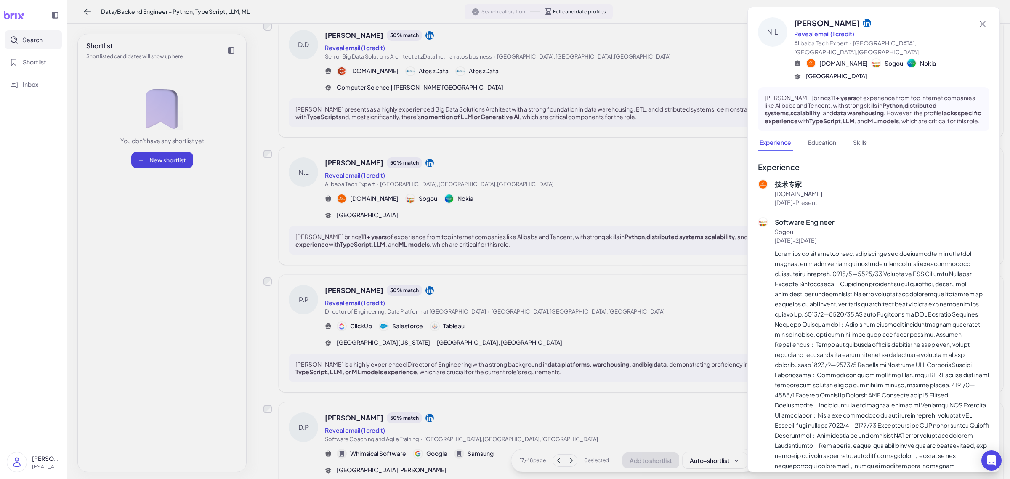
click at [569, 234] on div at bounding box center [505, 239] width 1010 height 479
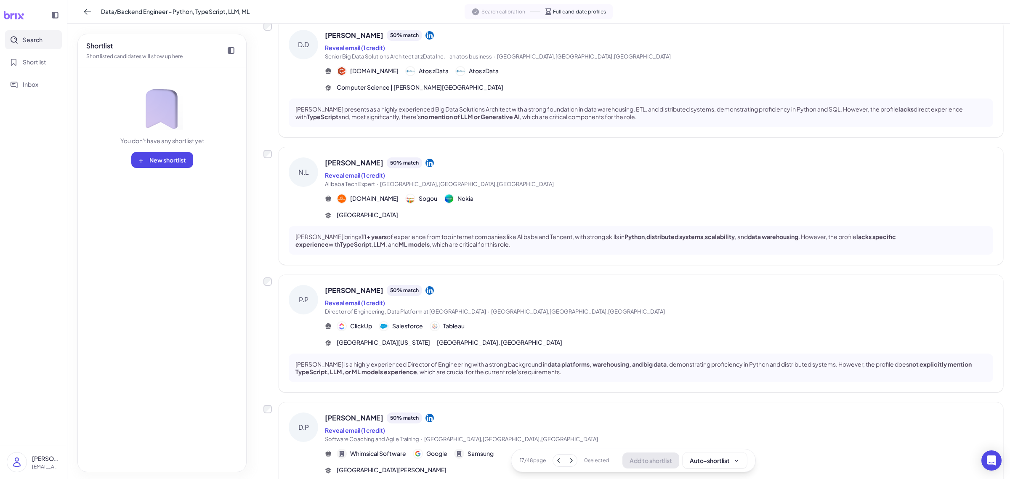
scroll to position [790, 0]
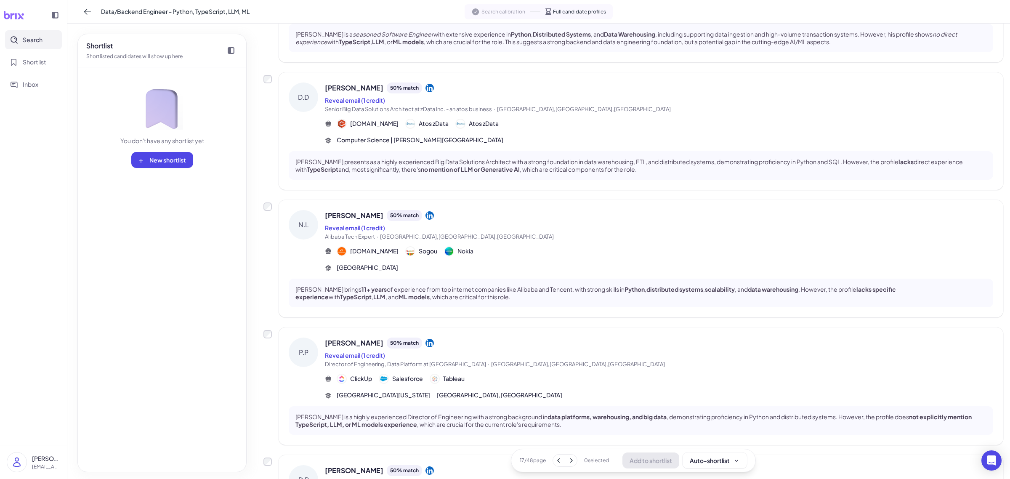
click at [585, 122] on div "enfuse.io Atos zData Atos zData" at bounding box center [659, 124] width 668 height 10
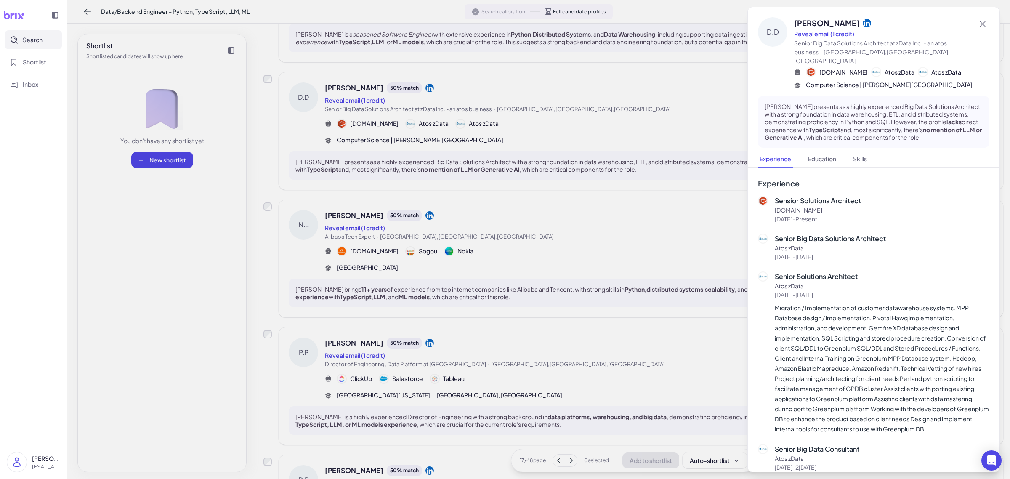
click at [599, 343] on div at bounding box center [505, 239] width 1010 height 479
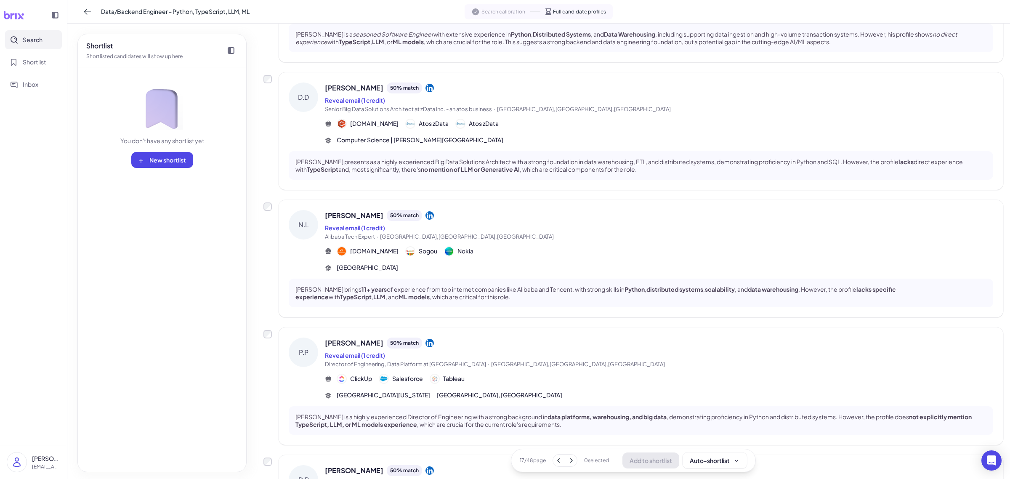
click at [573, 458] on button at bounding box center [571, 461] width 12 height 12
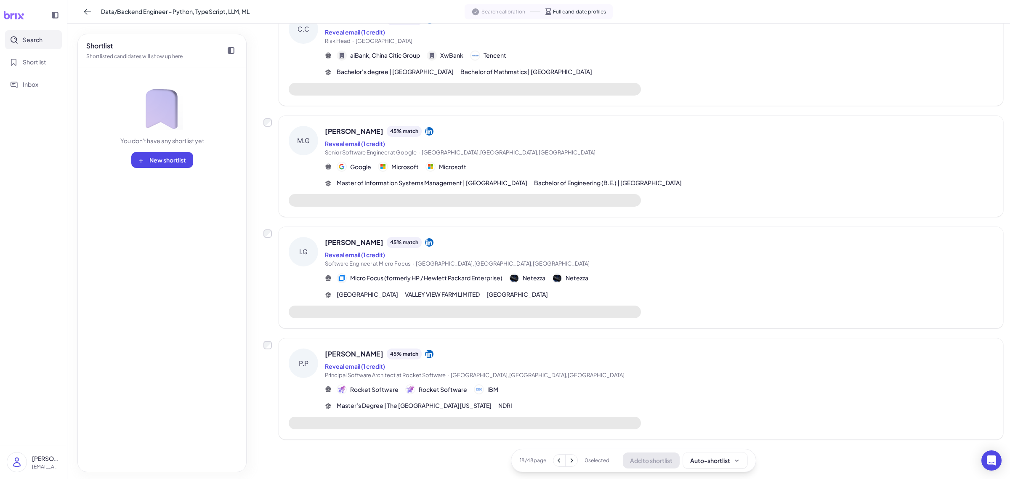
click at [569, 247] on div "Ilya Goldovt 45 % match Reveal email (1 credit) Software Engineer at Micro Focu…" at bounding box center [659, 252] width 668 height 31
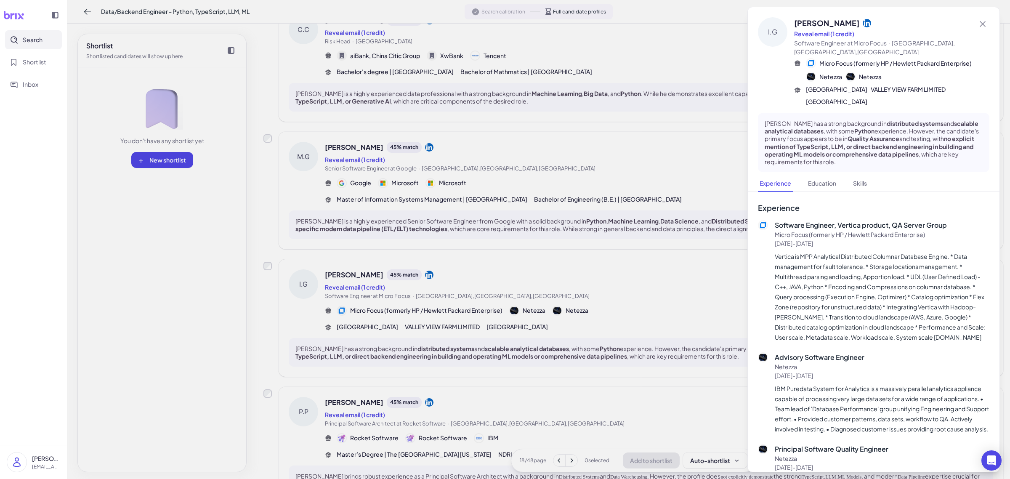
scroll to position [836, 0]
click at [563, 264] on div at bounding box center [505, 239] width 1010 height 479
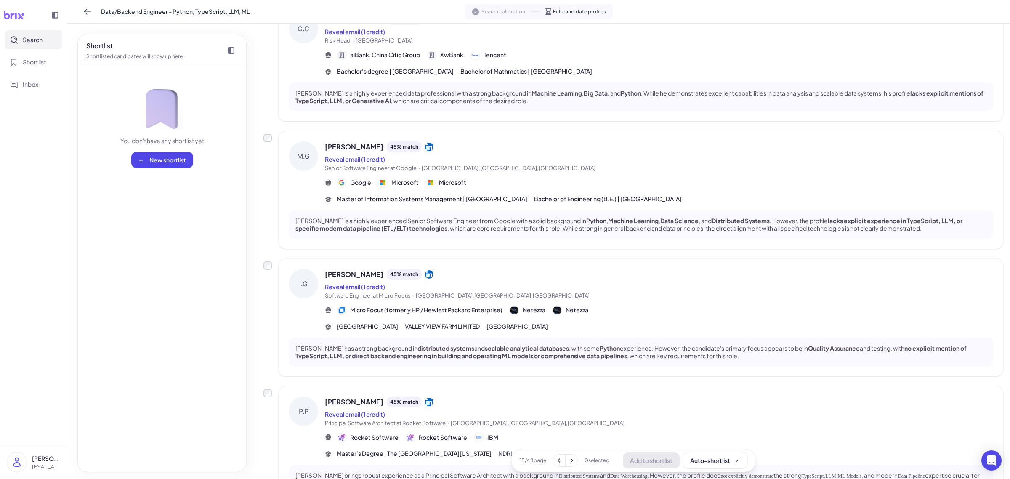
click at [561, 178] on div "Google Microsoft Microsoft" at bounding box center [659, 183] width 668 height 10
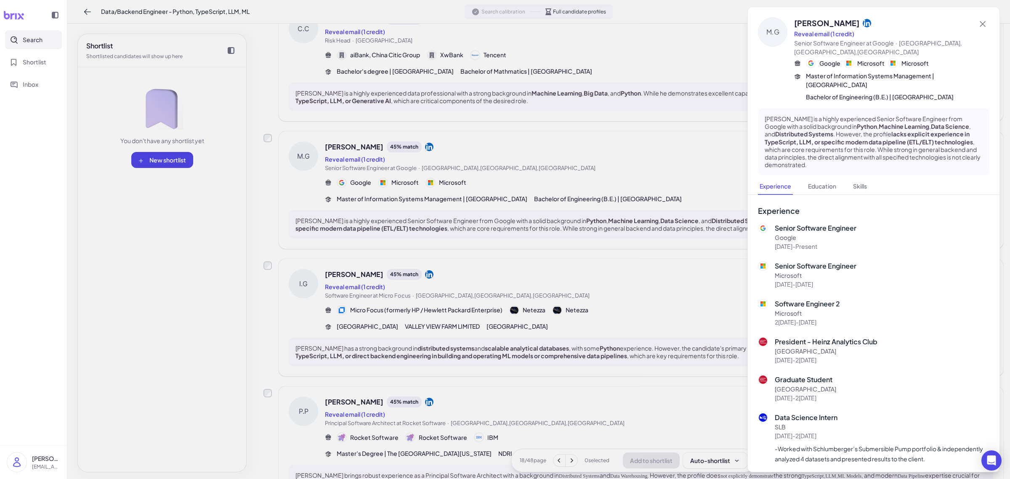
click at [554, 185] on div at bounding box center [505, 239] width 1010 height 479
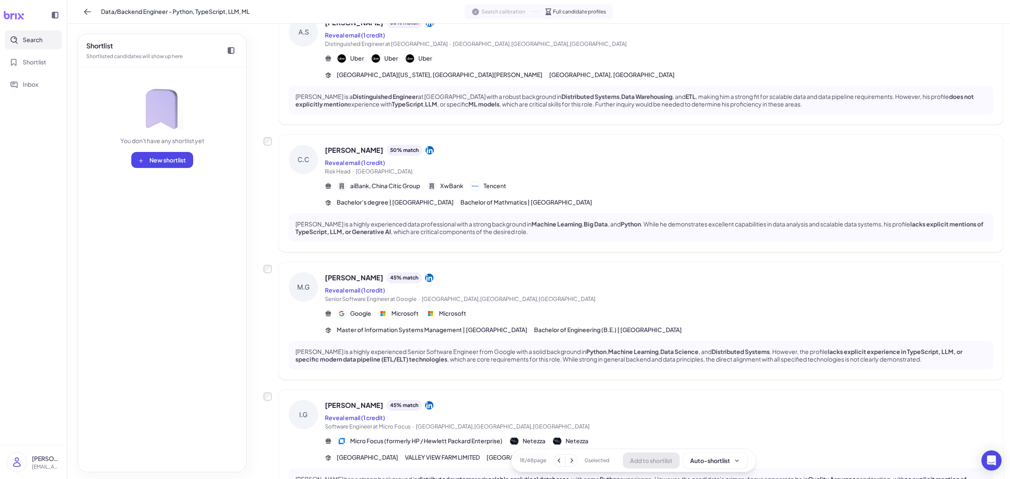
scroll to position [678, 0]
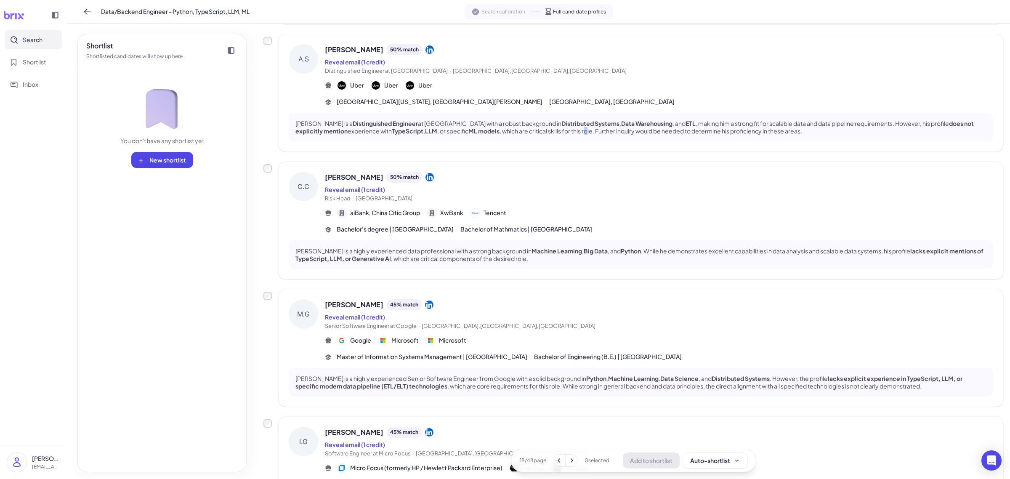
click at [562, 136] on div "Ankit Srivastava is a Distinguished Engineer at Uber with a robust background i…" at bounding box center [641, 127] width 705 height 29
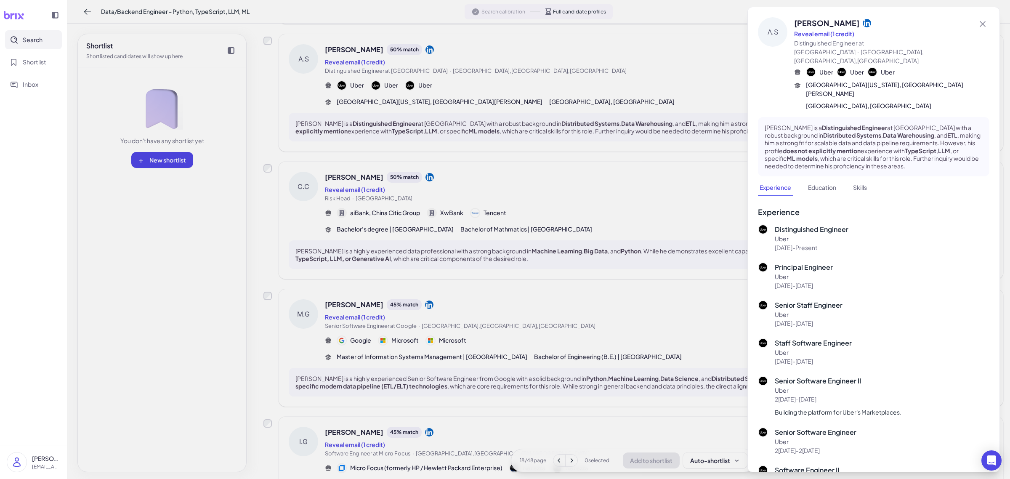
click at [567, 209] on div at bounding box center [505, 239] width 1010 height 479
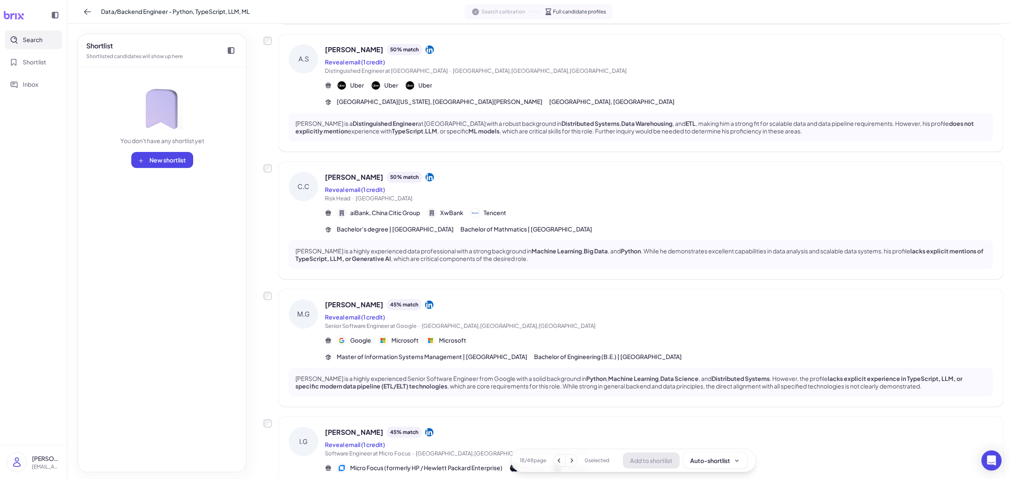
click at [567, 201] on span "Risk Head · China" at bounding box center [659, 198] width 668 height 8
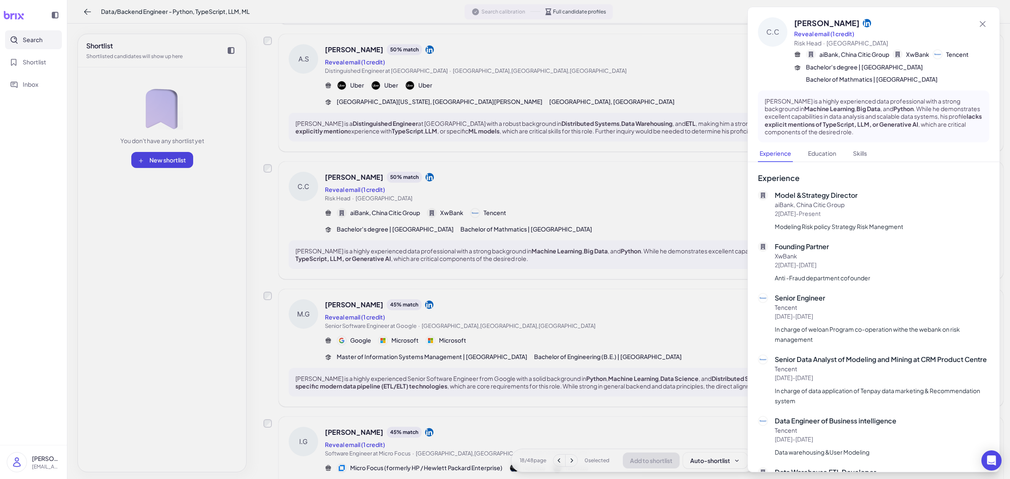
click at [567, 201] on div at bounding box center [505, 239] width 1010 height 479
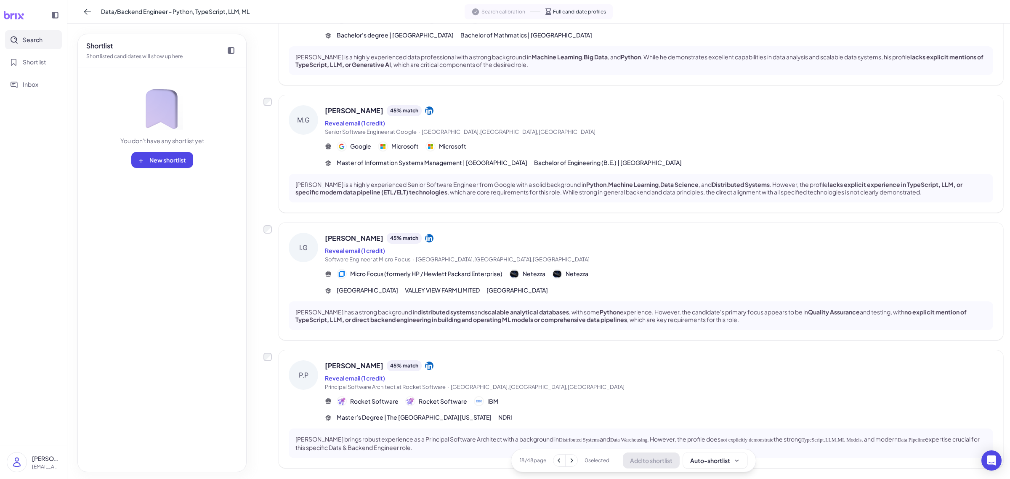
scroll to position [901, 0]
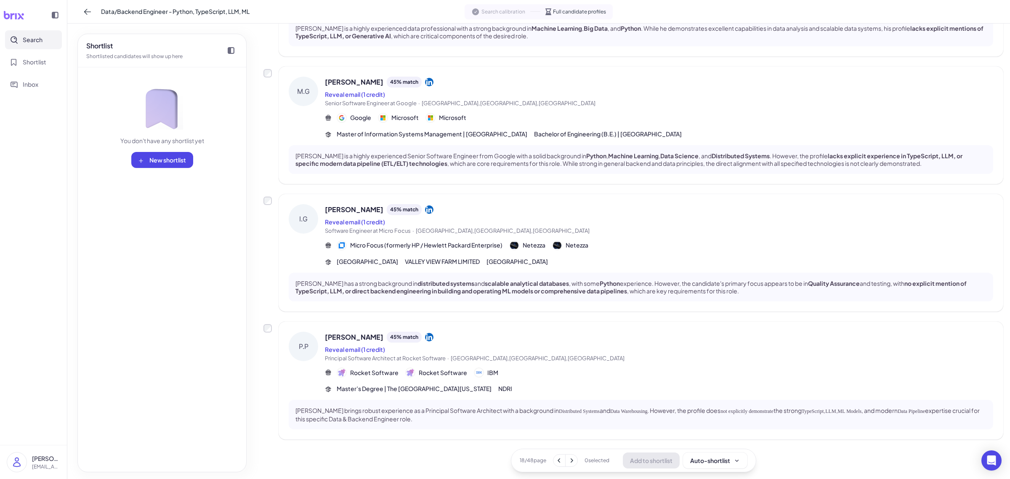
click at [566, 356] on span "Principal Software Architect at Rocket Software · Austin,TX,United States" at bounding box center [659, 358] width 668 height 8
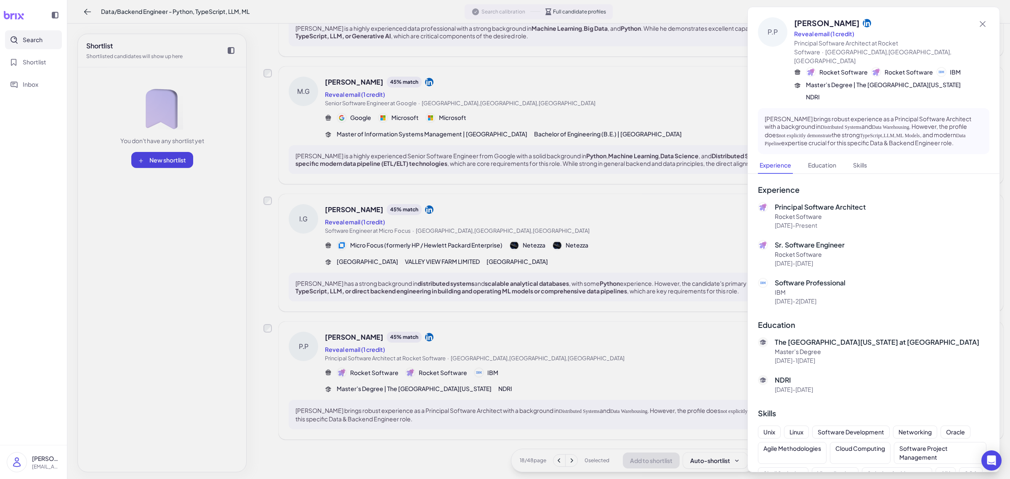
click at [571, 392] on div at bounding box center [505, 239] width 1010 height 479
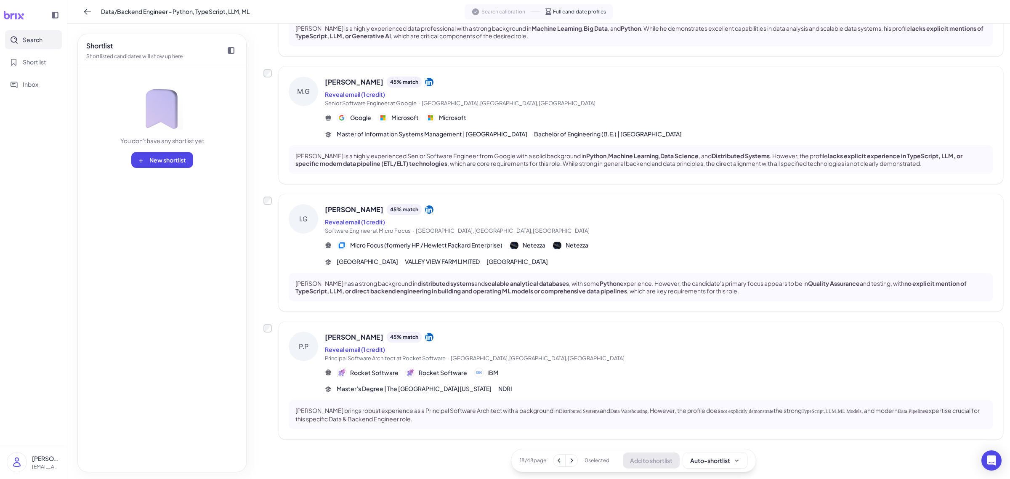
click at [569, 466] on button at bounding box center [572, 461] width 12 height 12
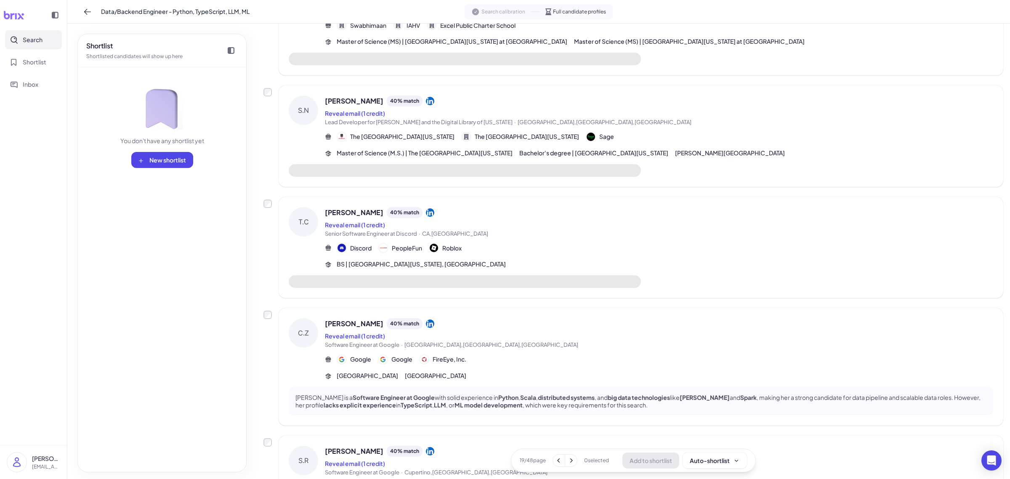
click at [666, 112] on div "Reveal email (1 credit)" at bounding box center [659, 113] width 668 height 10
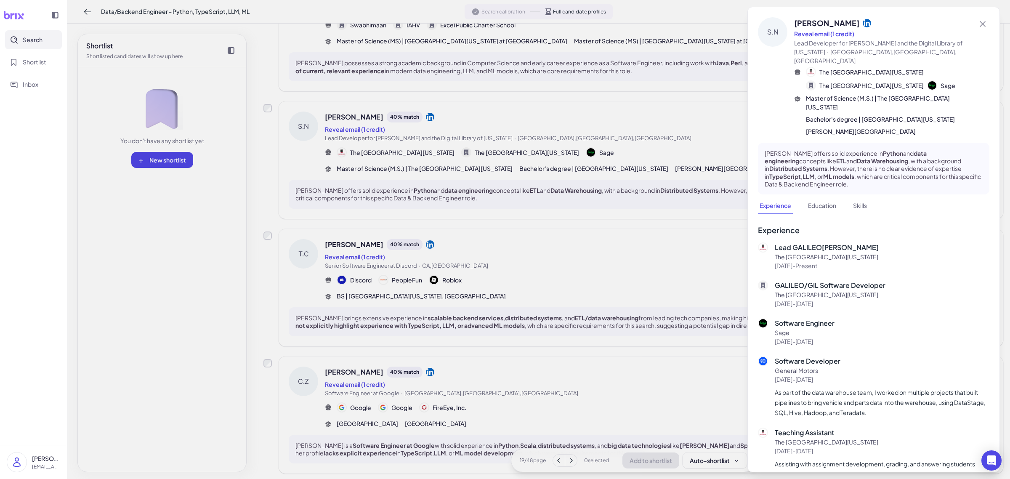
click at [640, 189] on div at bounding box center [505, 239] width 1010 height 479
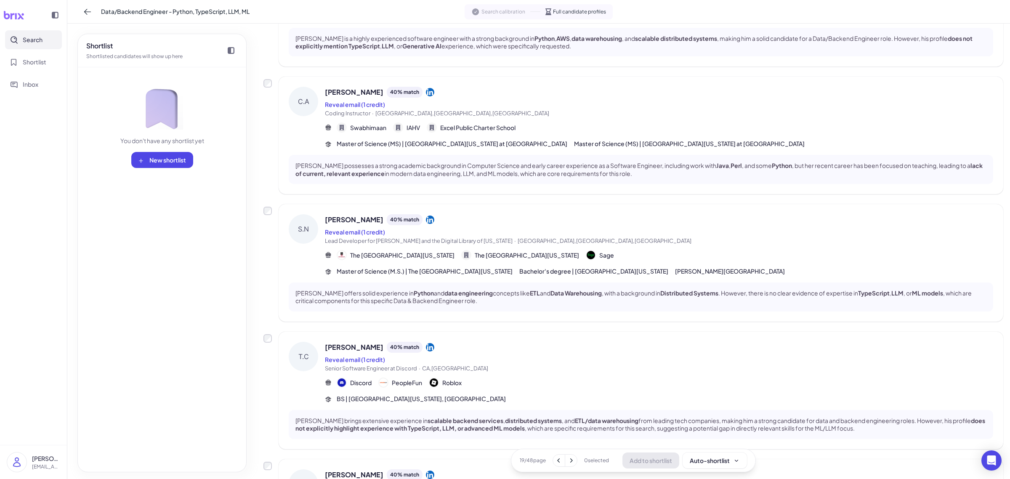
scroll to position [139, 0]
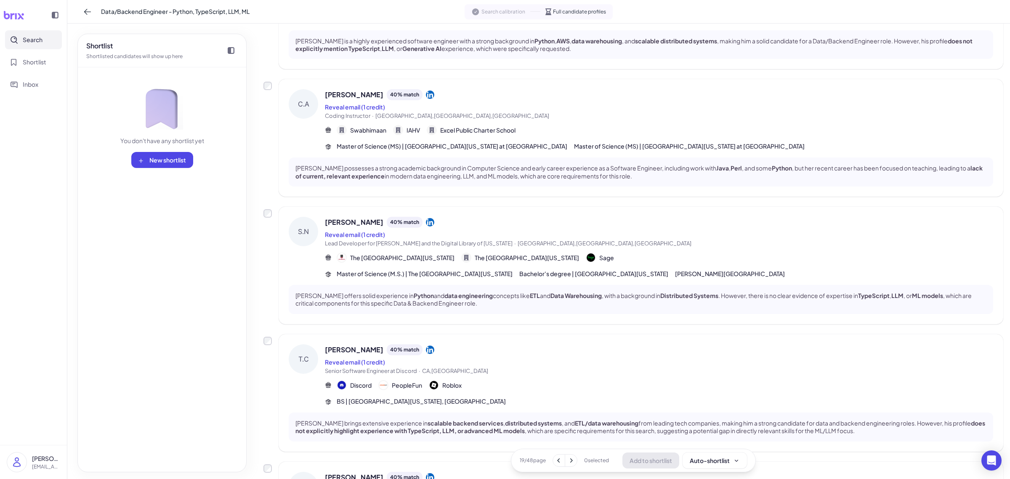
click at [642, 103] on div "Reveal email (1 credit)" at bounding box center [659, 107] width 668 height 10
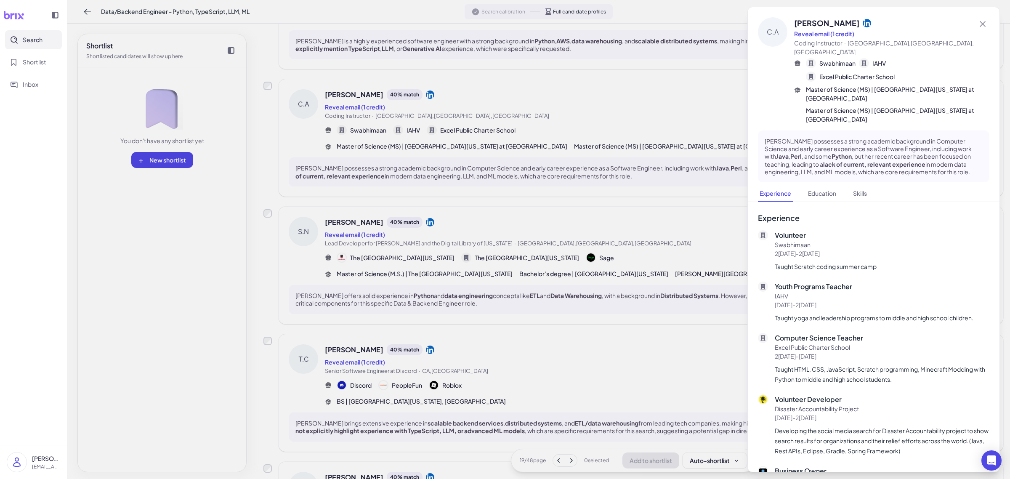
click at [631, 142] on div at bounding box center [505, 239] width 1010 height 479
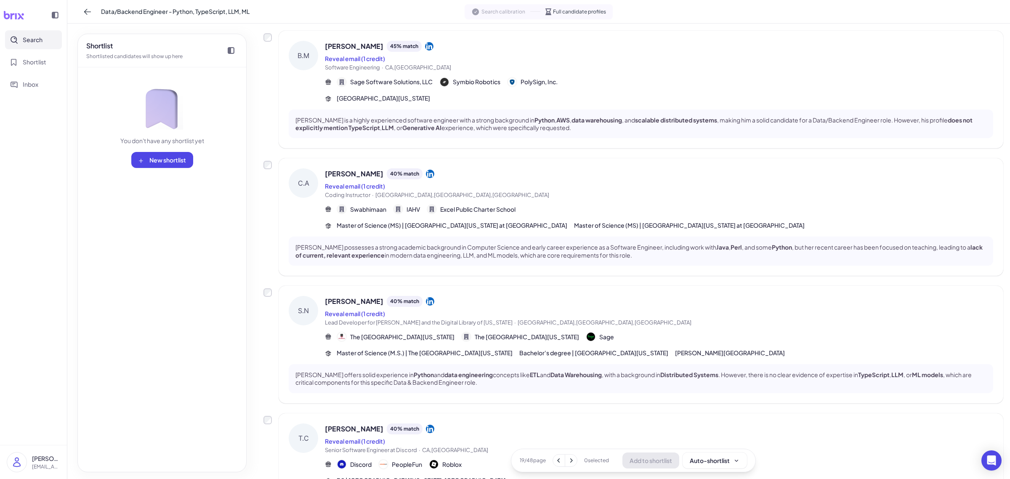
scroll to position [0, 0]
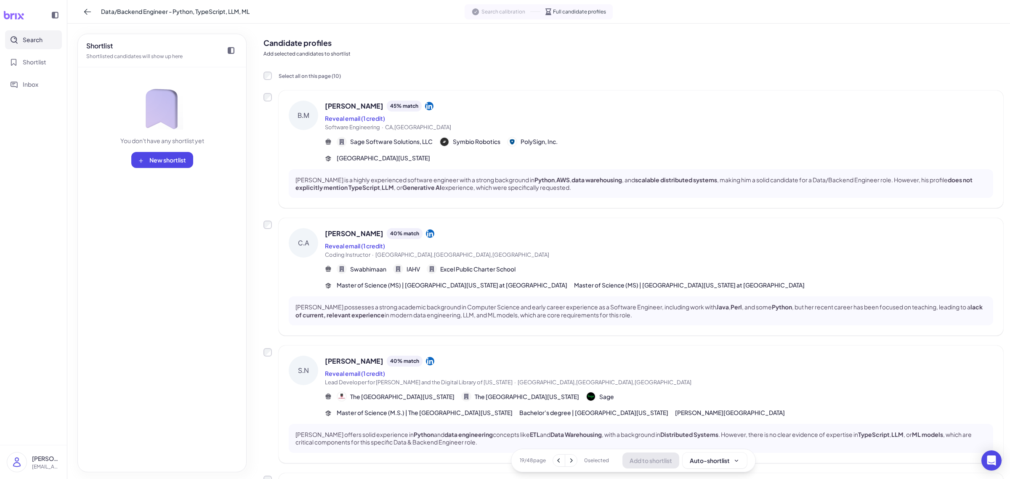
click at [623, 117] on div "Reveal email (1 credit)" at bounding box center [659, 118] width 668 height 10
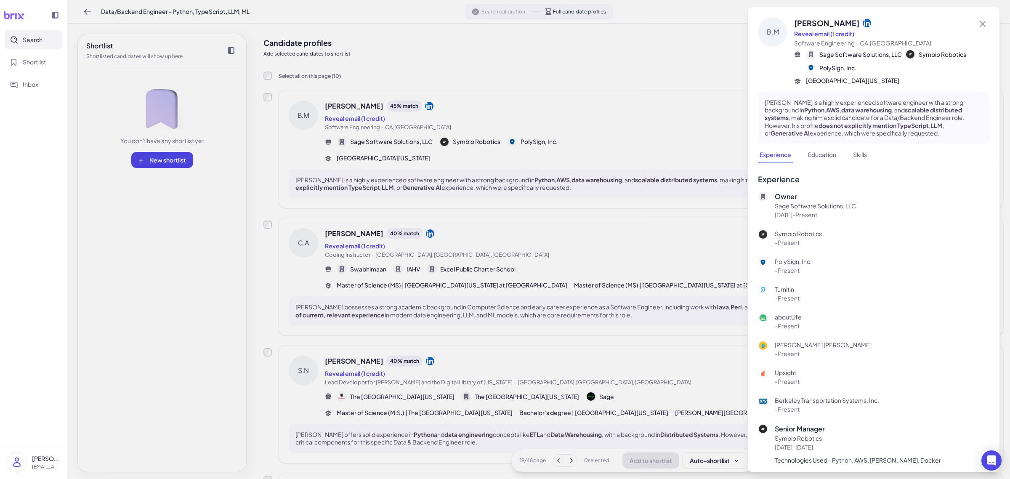
click at [615, 155] on div at bounding box center [505, 239] width 1010 height 479
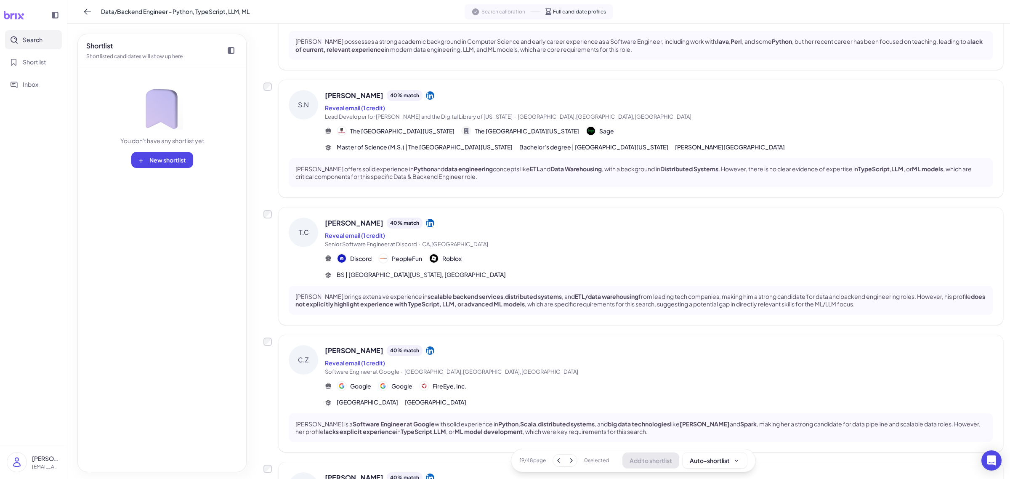
scroll to position [316, 0]
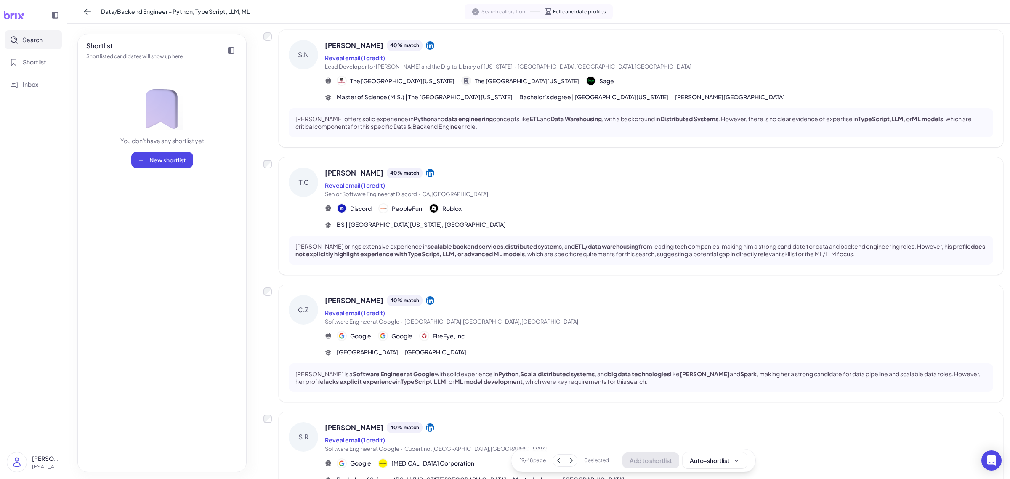
click at [607, 234] on div "T.C Thomas Chang 40 % match Reveal email (1 credit) Senior Software Engineer at…" at bounding box center [641, 215] width 725 height 117
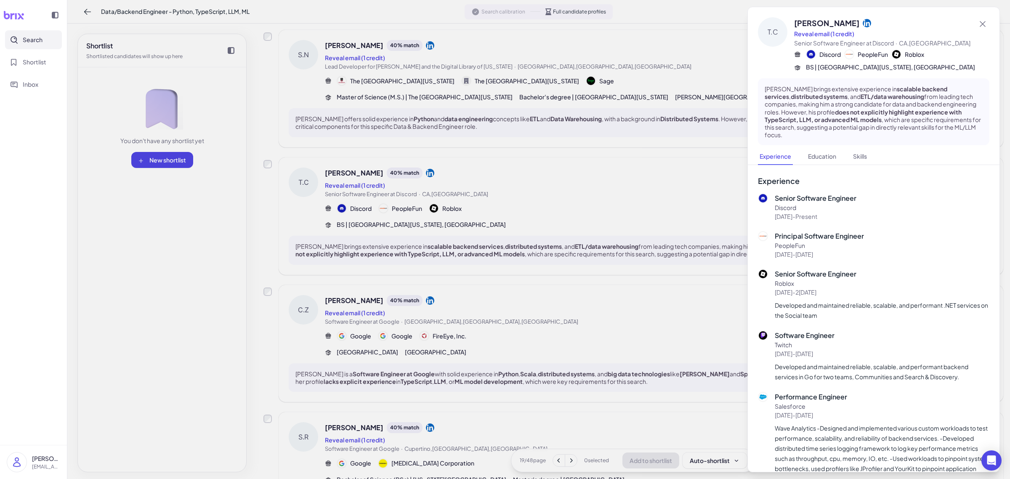
click at [609, 232] on div at bounding box center [505, 239] width 1010 height 479
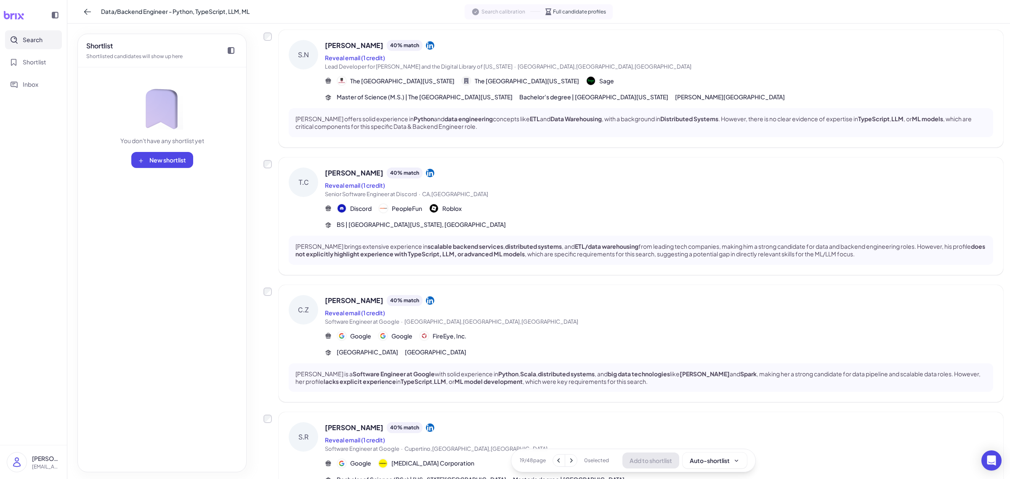
click at [619, 320] on span "Software Engineer at Google · Pittsburgh,PA,United States" at bounding box center [659, 322] width 668 height 8
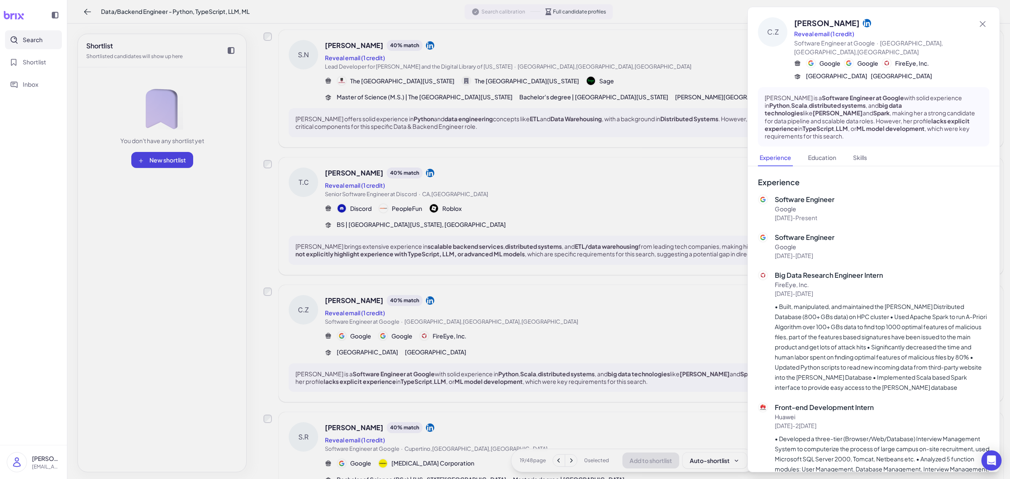
click at [619, 320] on div at bounding box center [505, 239] width 1010 height 479
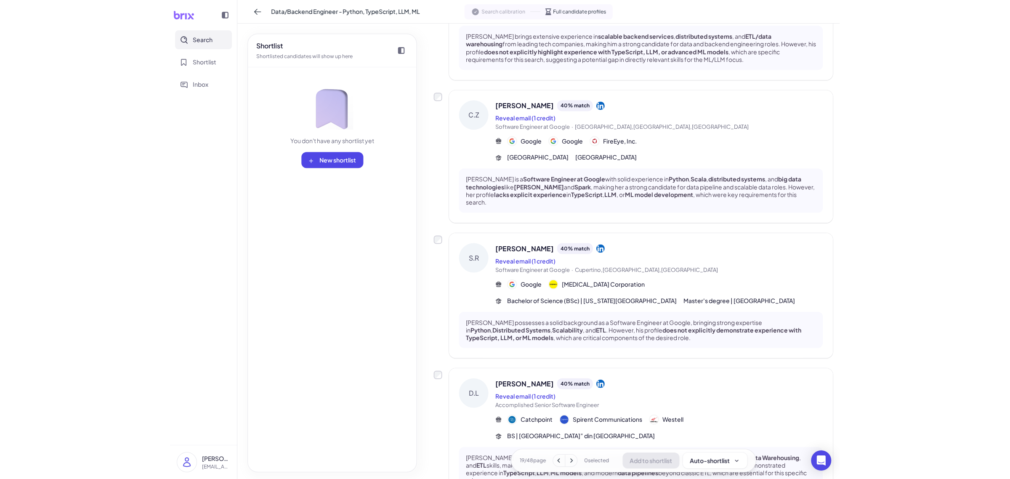
scroll to position [526, 0]
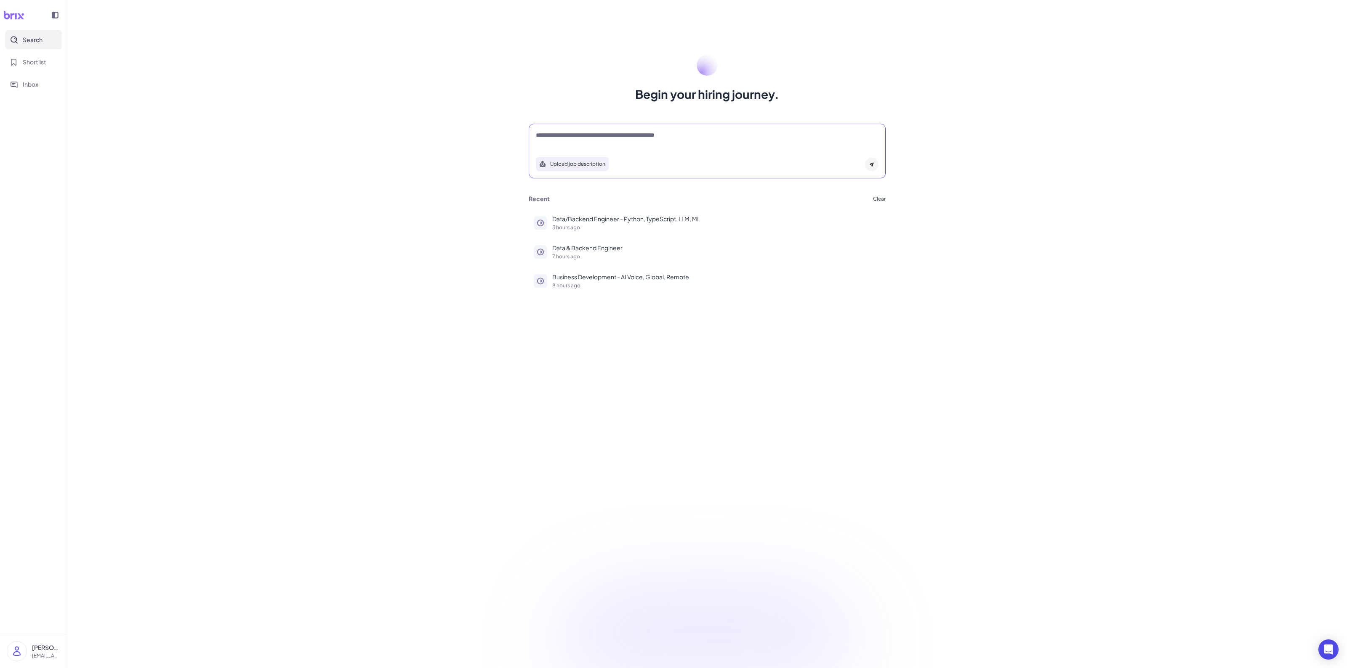
click at [568, 135] on textarea at bounding box center [707, 136] width 343 height 10
paste textarea "**********"
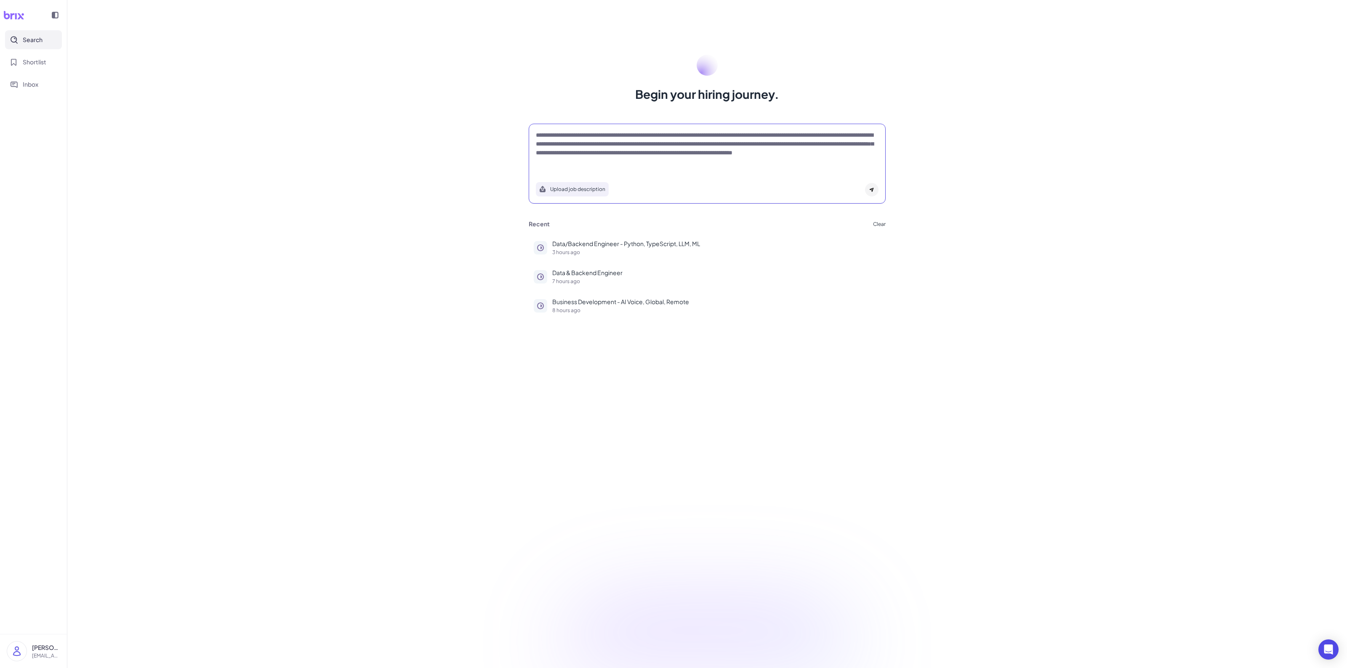
type textarea "**********"
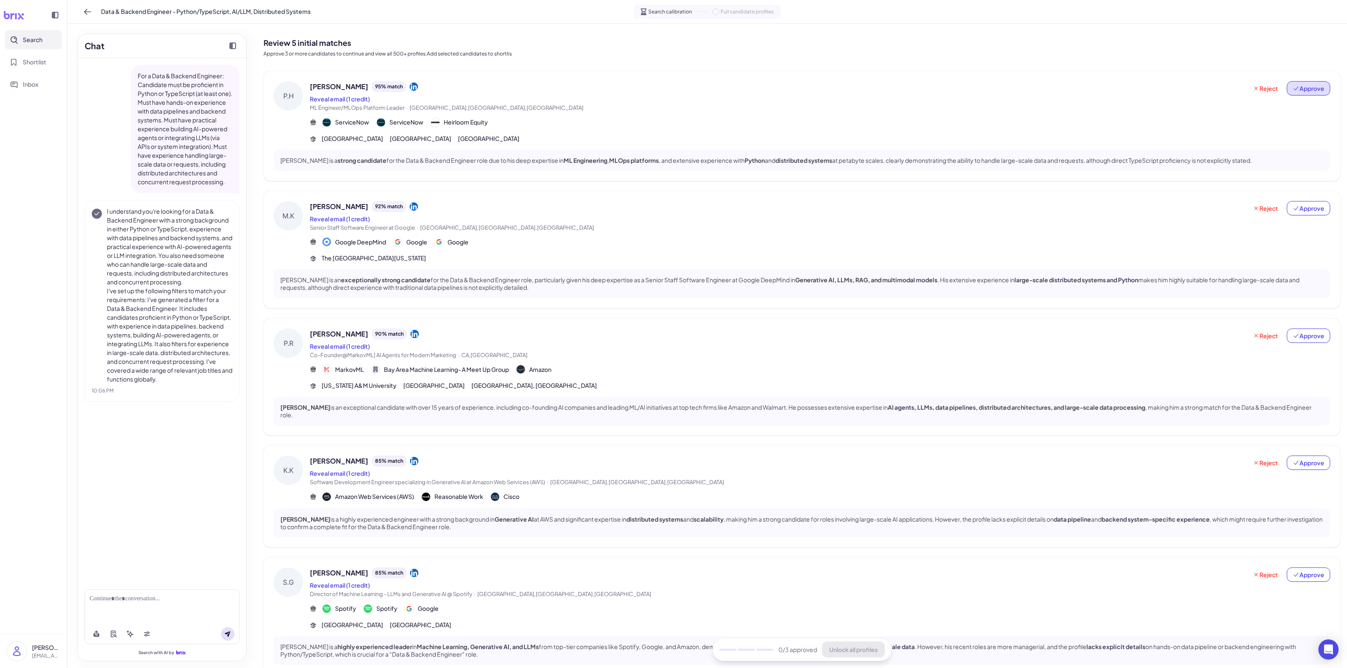
click at [1304, 89] on span "Approve" at bounding box center [1309, 88] width 32 height 8
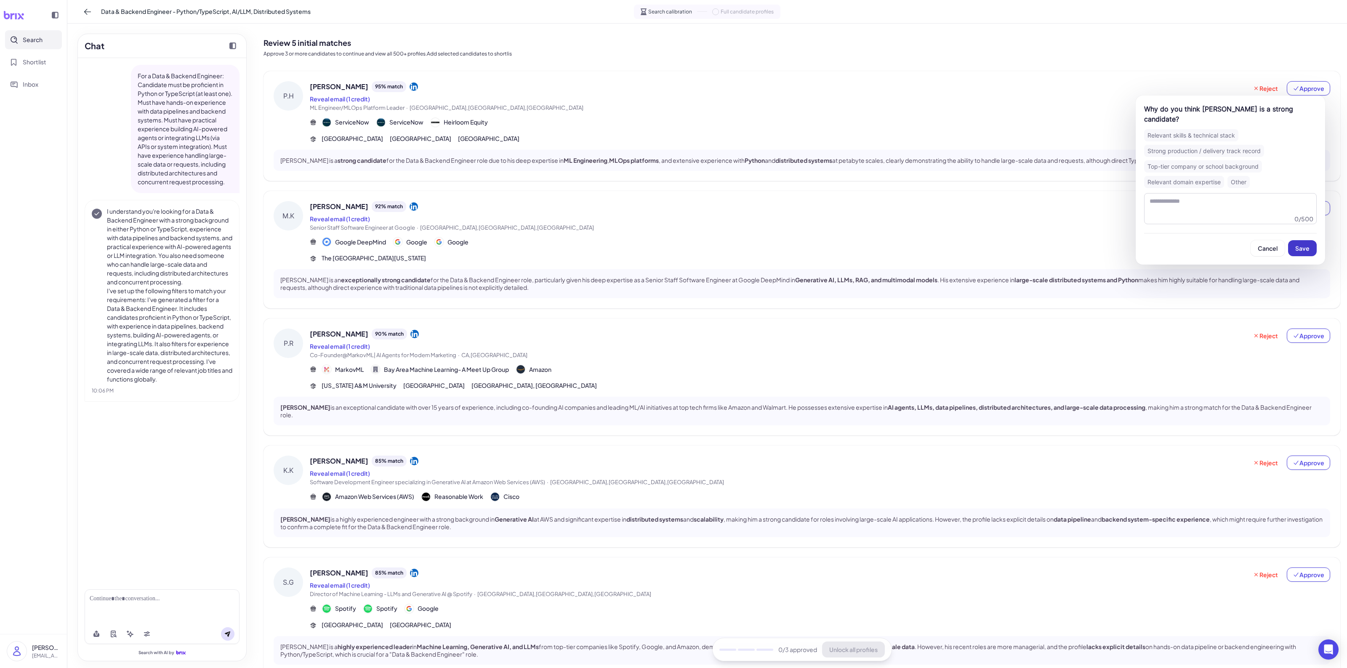
click at [1293, 243] on button "Save" at bounding box center [1302, 248] width 29 height 16
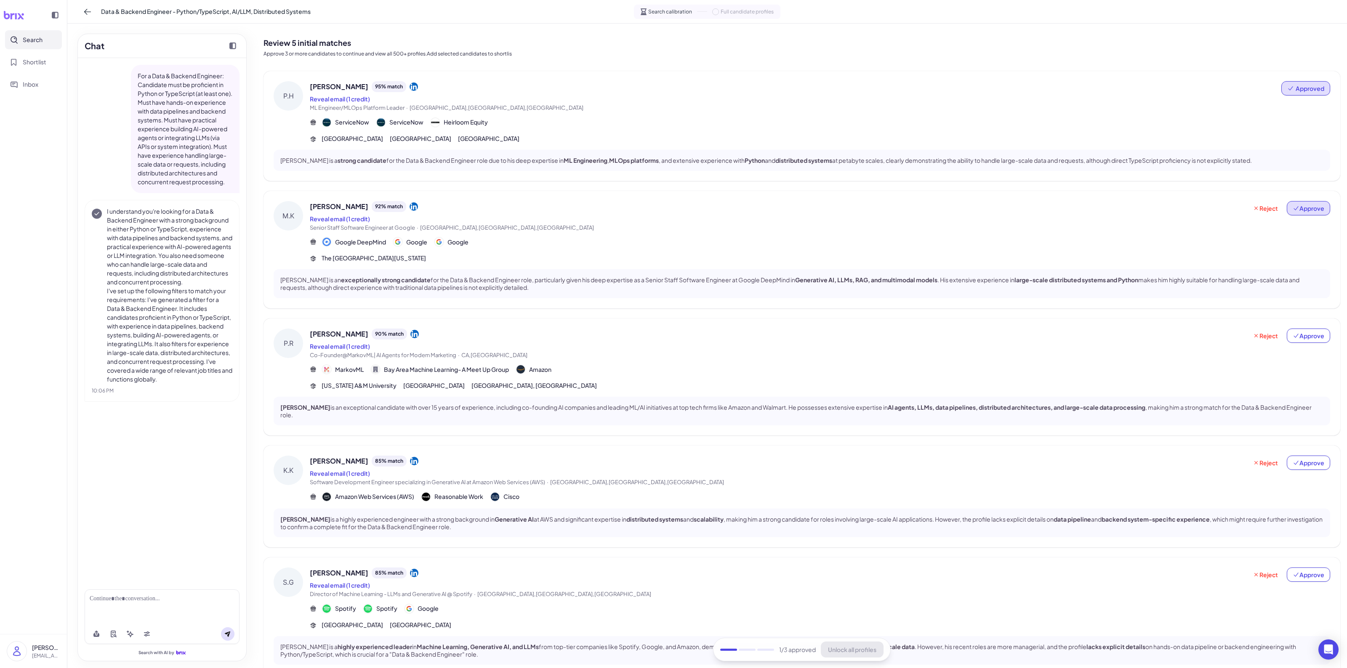
click at [1313, 213] on button "Approve" at bounding box center [1308, 208] width 43 height 14
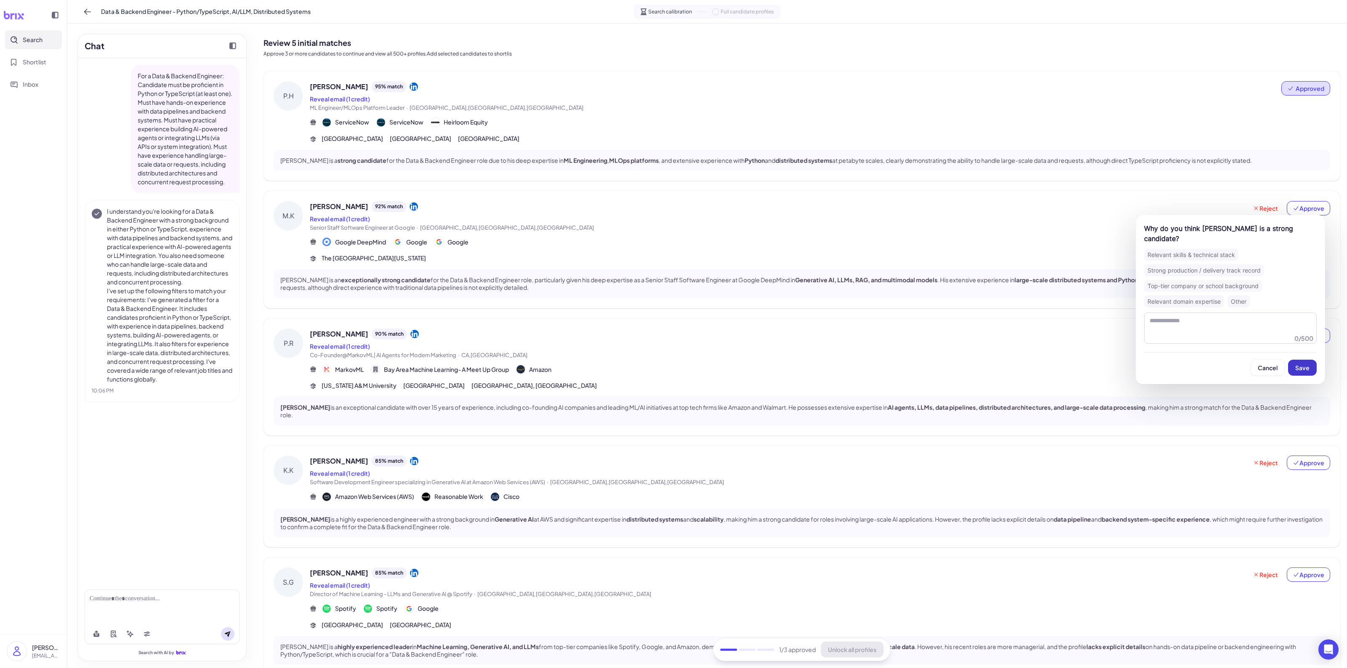
click at [1306, 373] on button "Save" at bounding box center [1302, 368] width 29 height 16
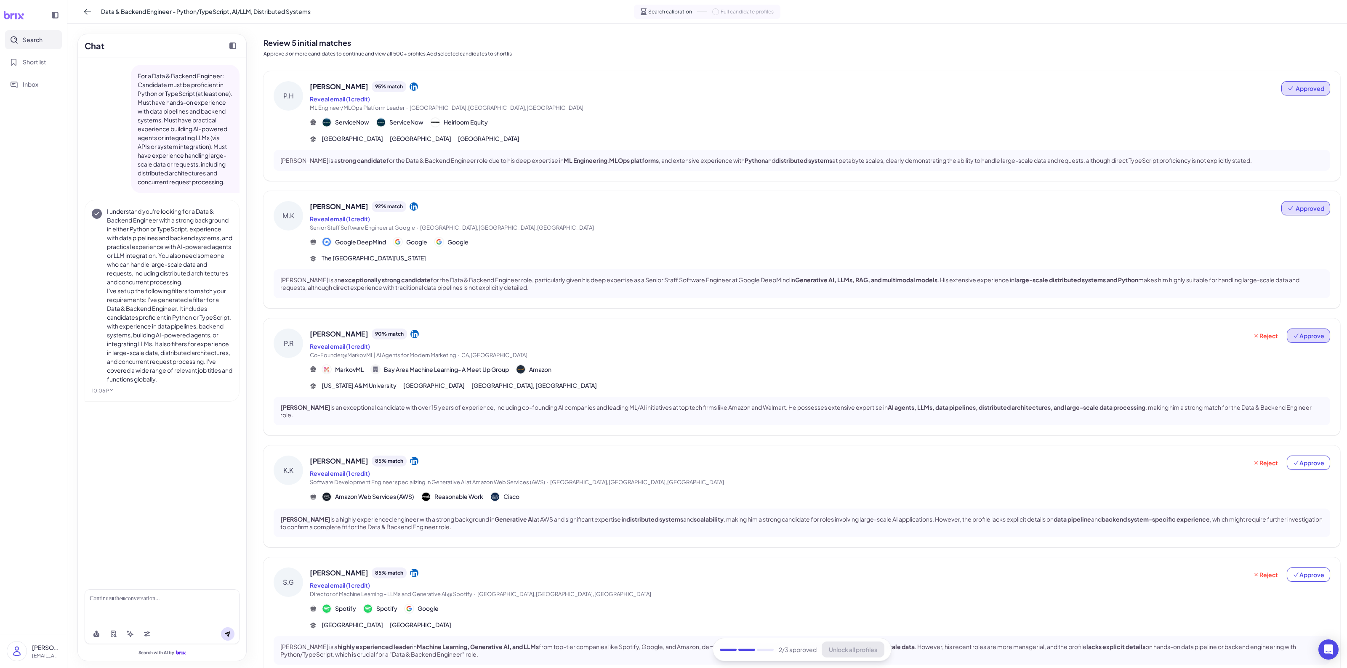
click at [1312, 339] on button "Approve" at bounding box center [1308, 336] width 43 height 14
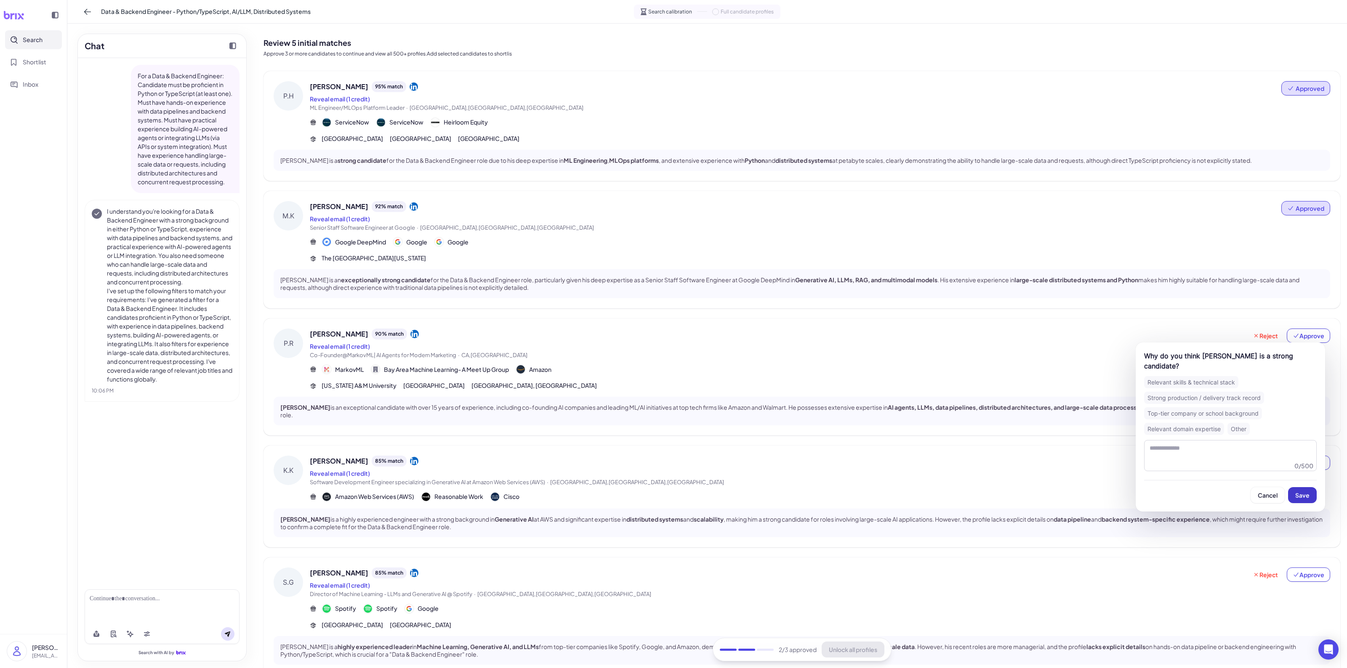
click at [1297, 492] on span "Save" at bounding box center [1302, 496] width 14 height 8
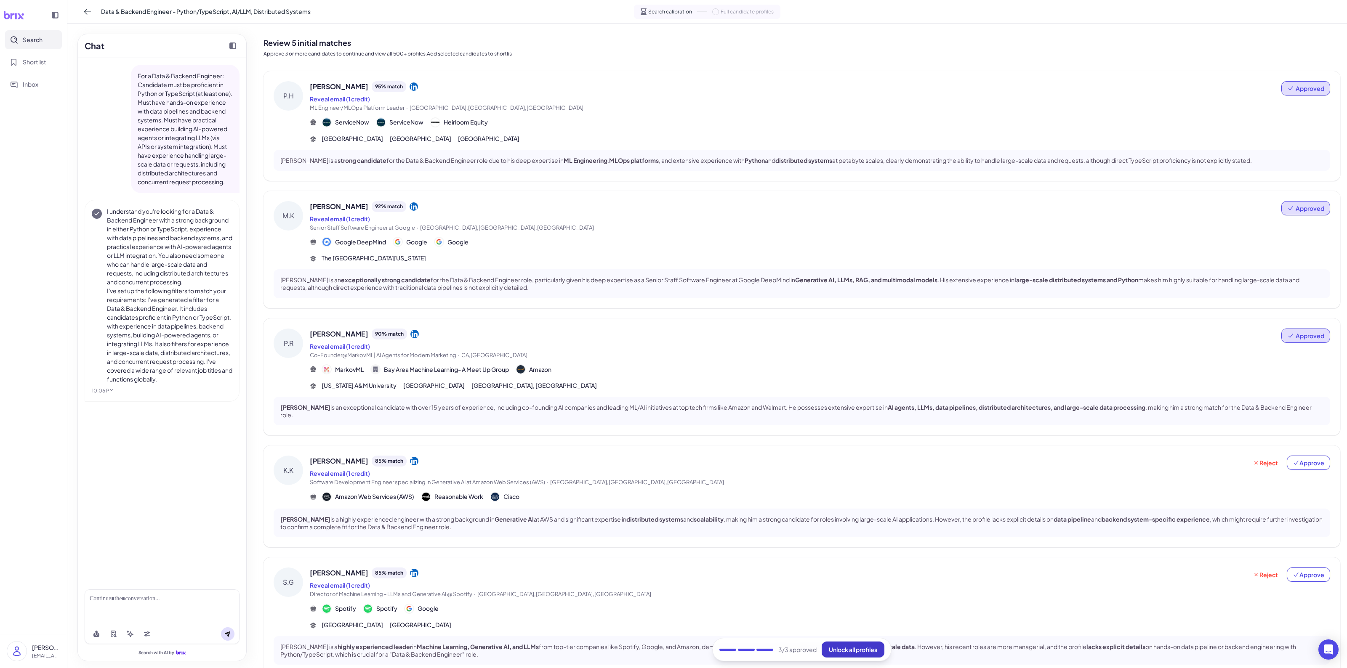
click at [858, 650] on span "Unlock all profiles" at bounding box center [853, 650] width 48 height 8
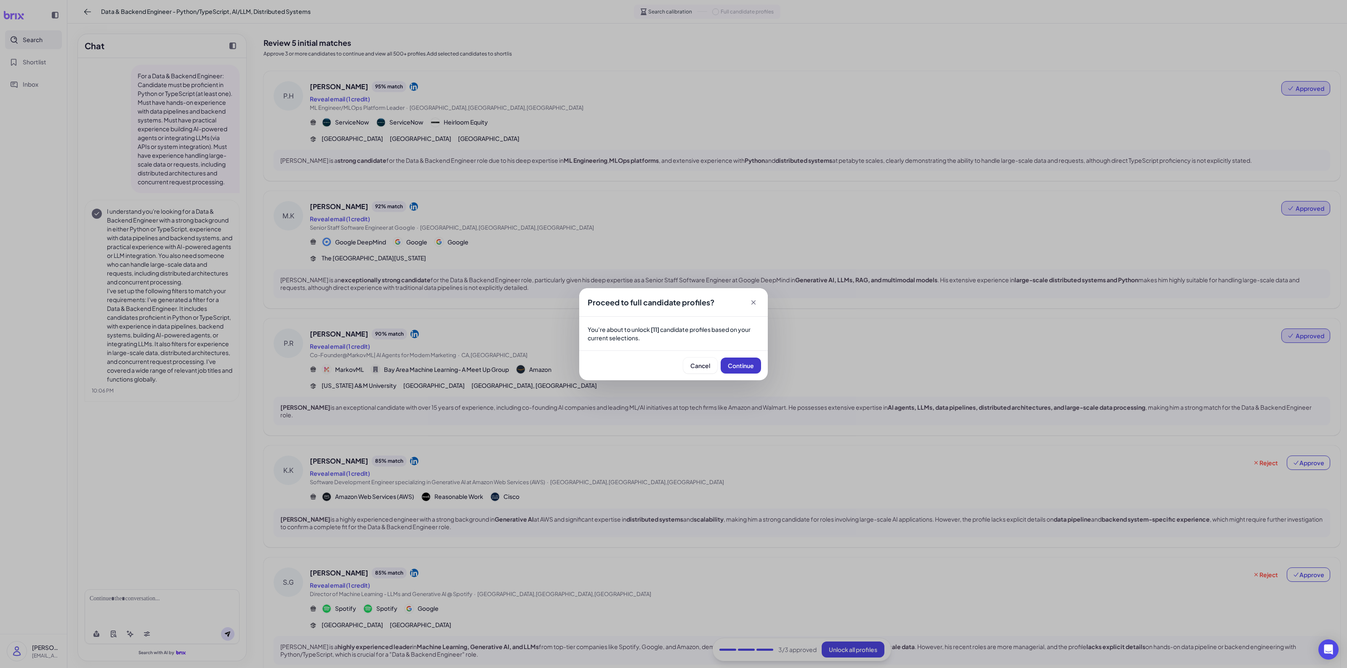
click at [750, 367] on span "Continue" at bounding box center [741, 366] width 26 height 8
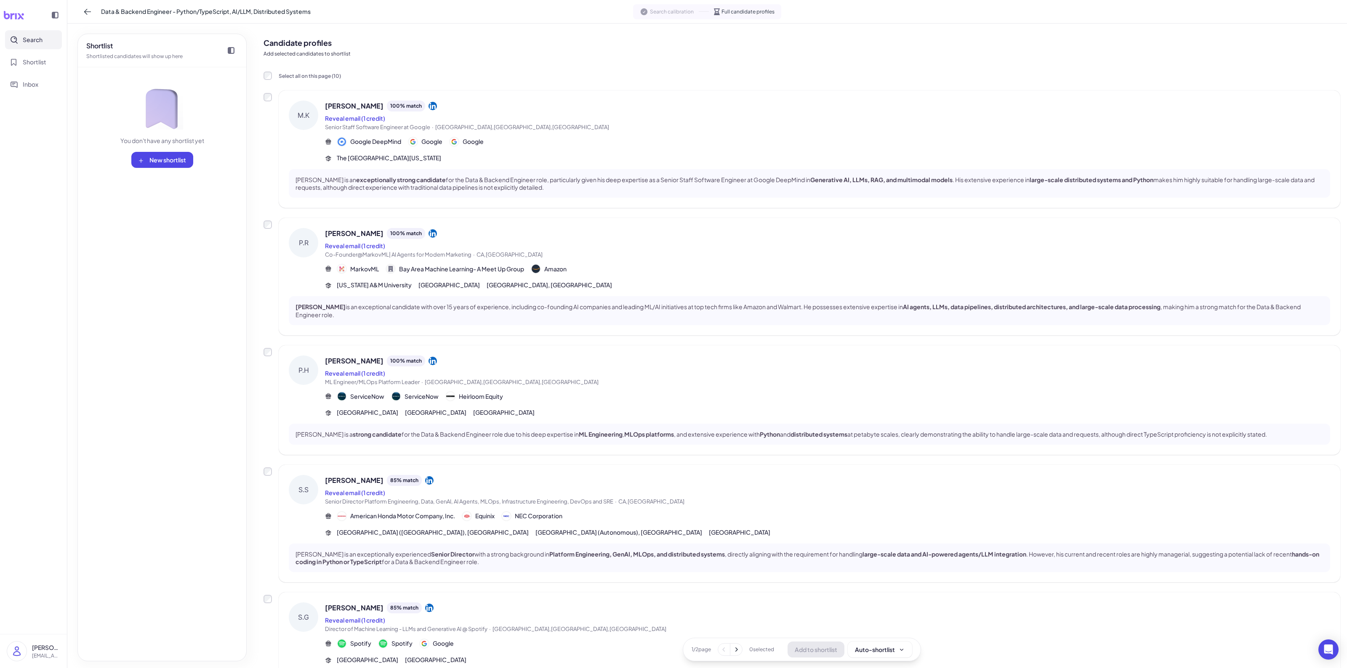
click at [735, 653] on icon at bounding box center [736, 650] width 8 height 8
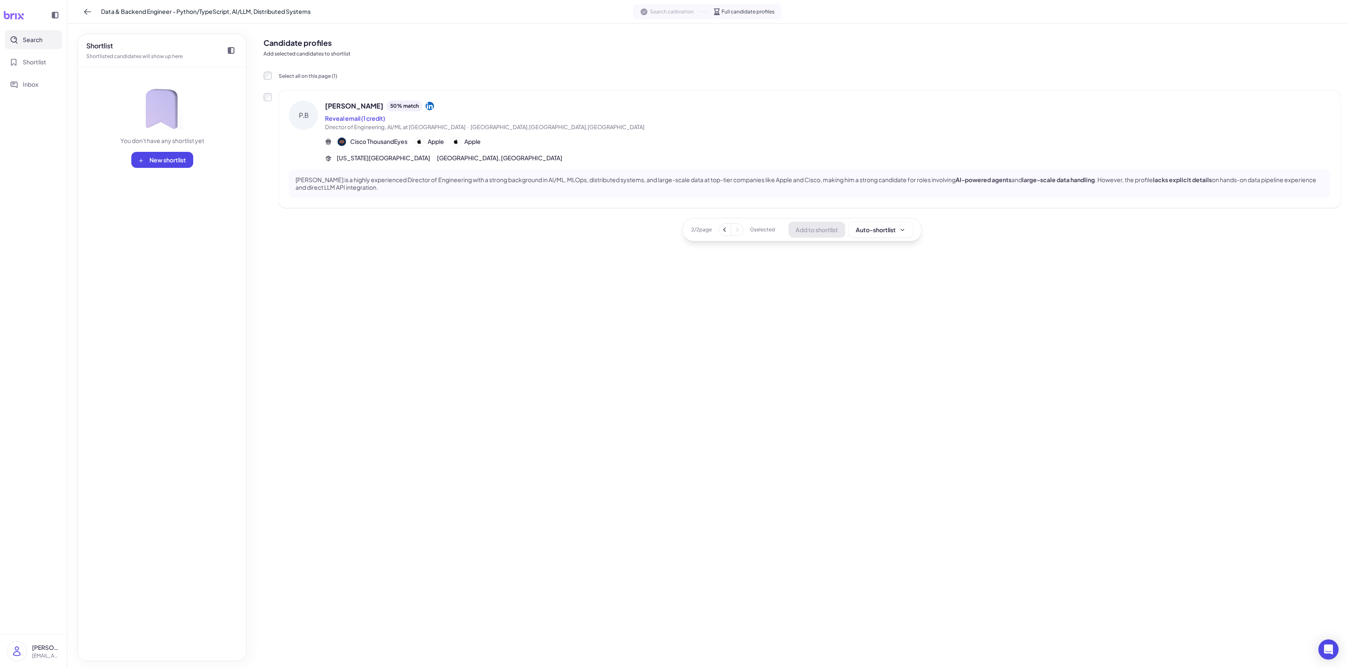
click at [677, 182] on p "Prashant Baronia is a highly experienced Director of Engineering with a strong …" at bounding box center [809, 183] width 1028 height 15
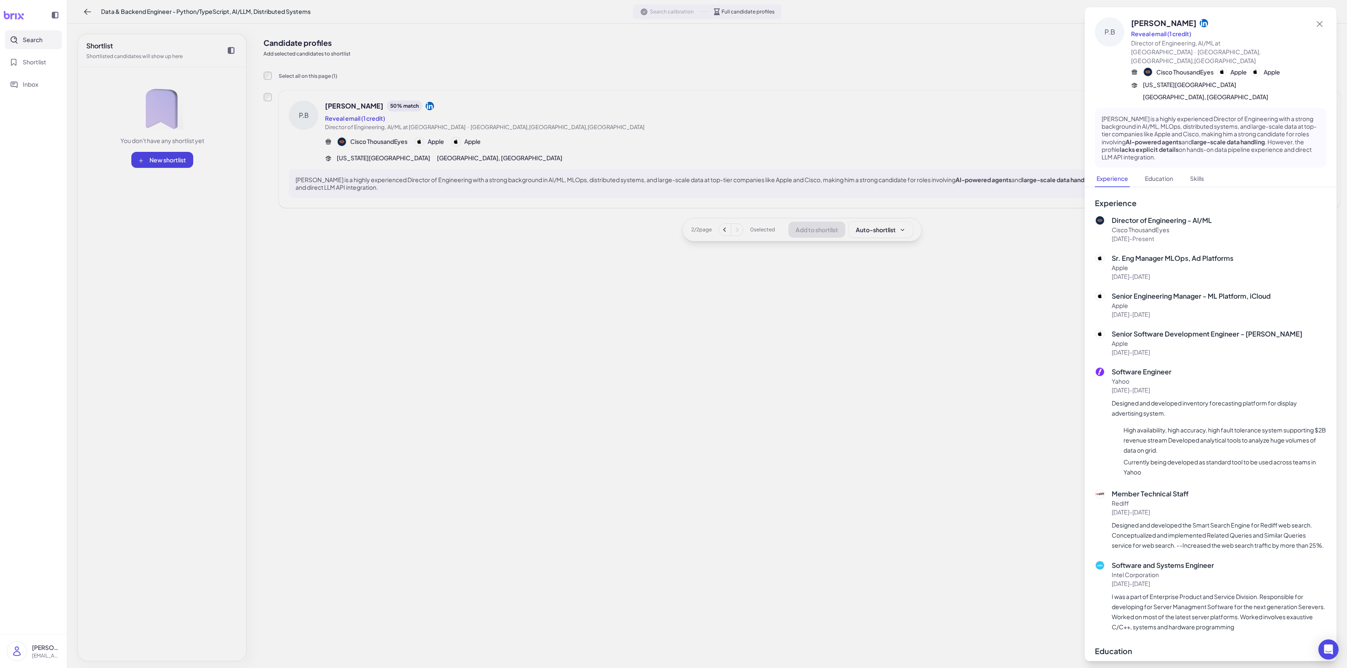
click at [626, 392] on div at bounding box center [673, 334] width 1347 height 668
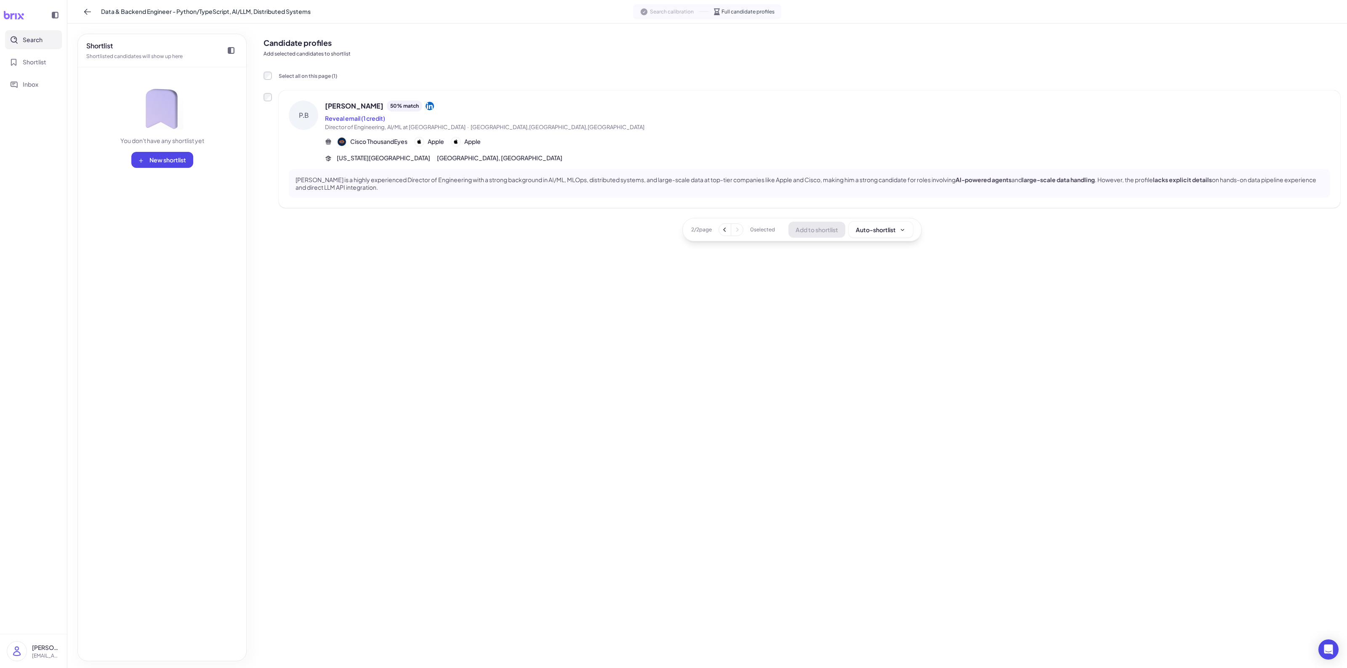
click at [721, 235] on button at bounding box center [725, 230] width 12 height 12
